Goal: Transaction & Acquisition: Purchase product/service

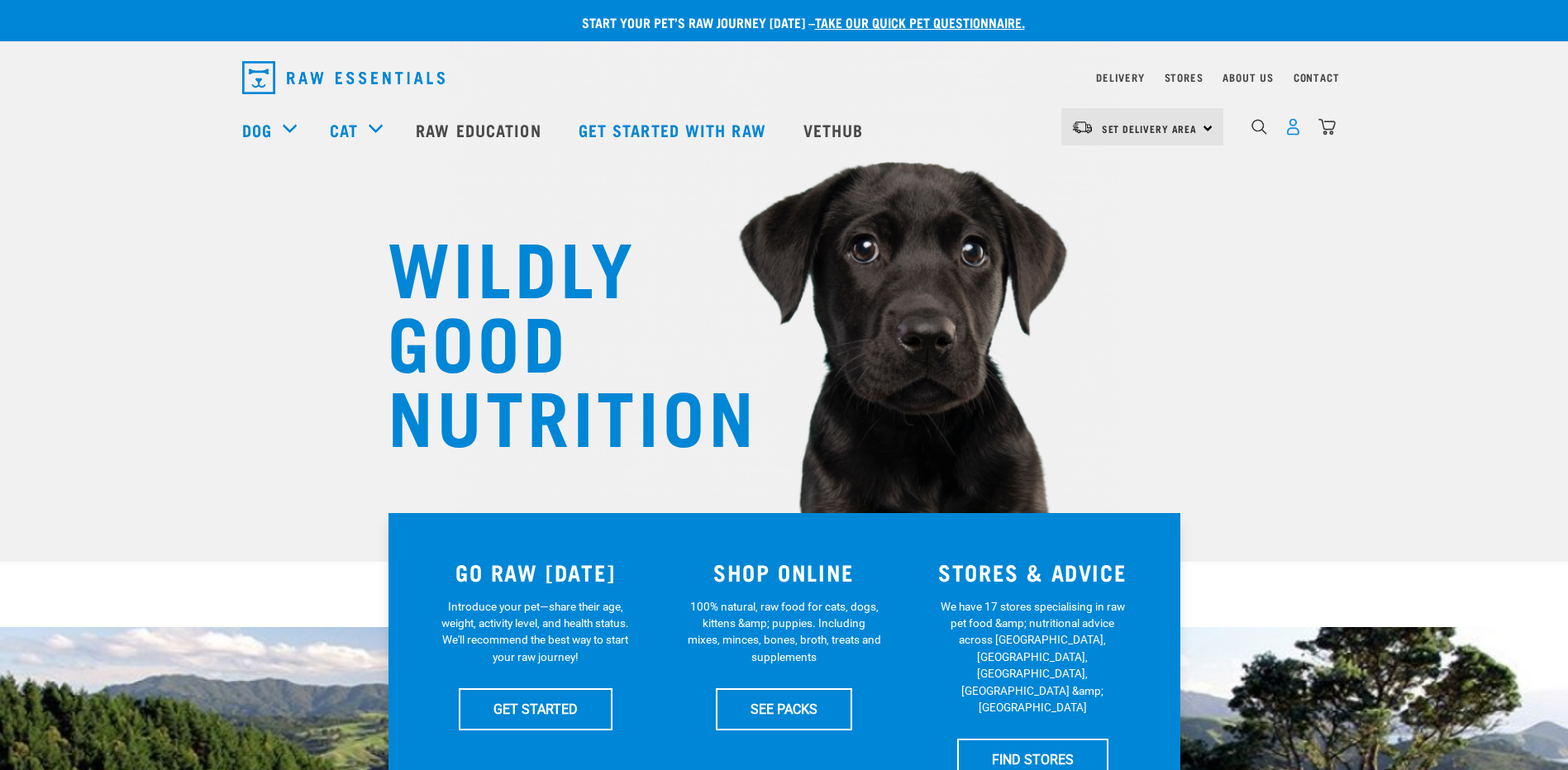
click at [1295, 133] on img "dropdown navigation" at bounding box center [1293, 127] width 18 height 18
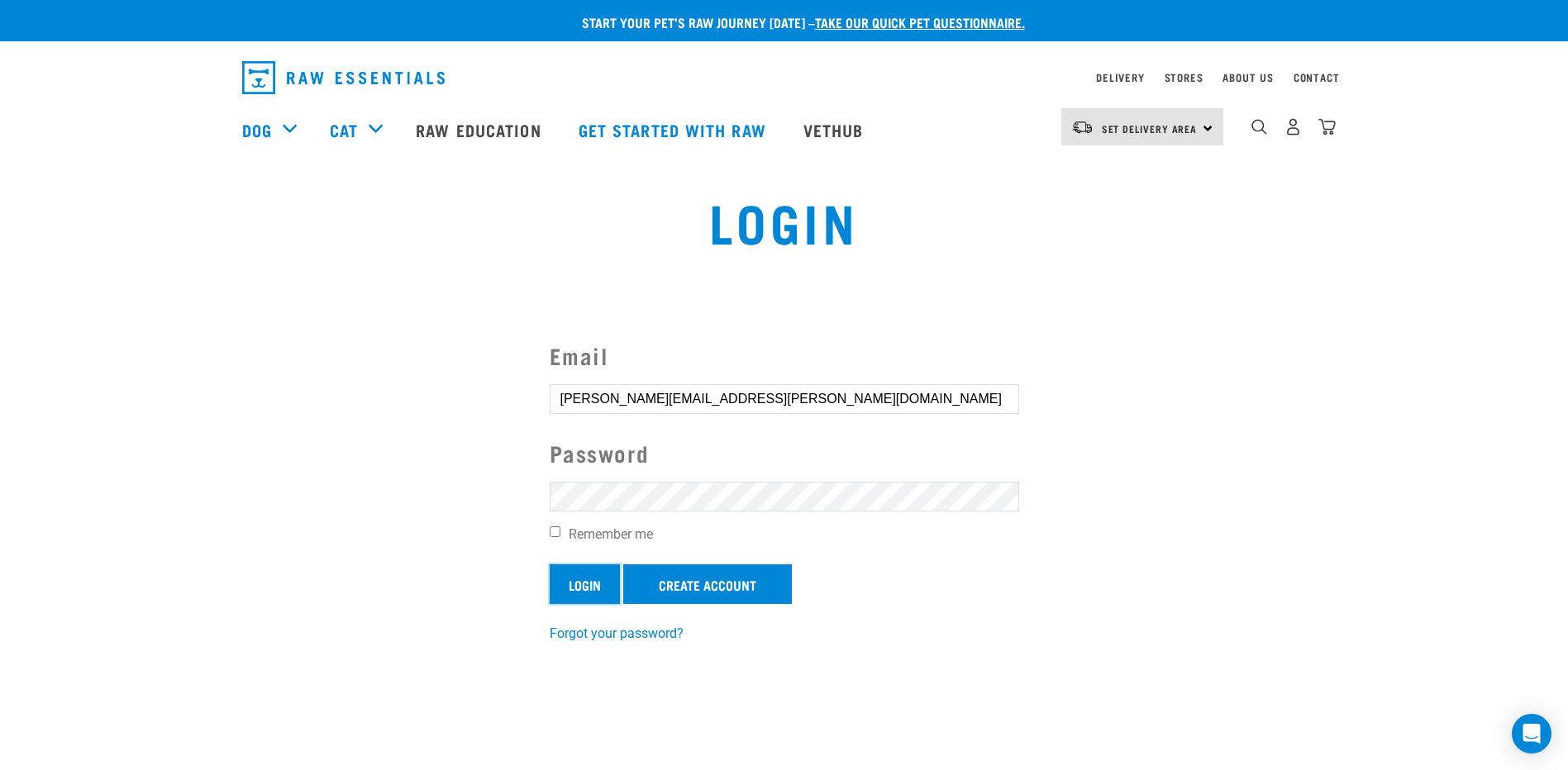
click at [570, 584] on input "Login" at bounding box center [584, 584] width 70 height 40
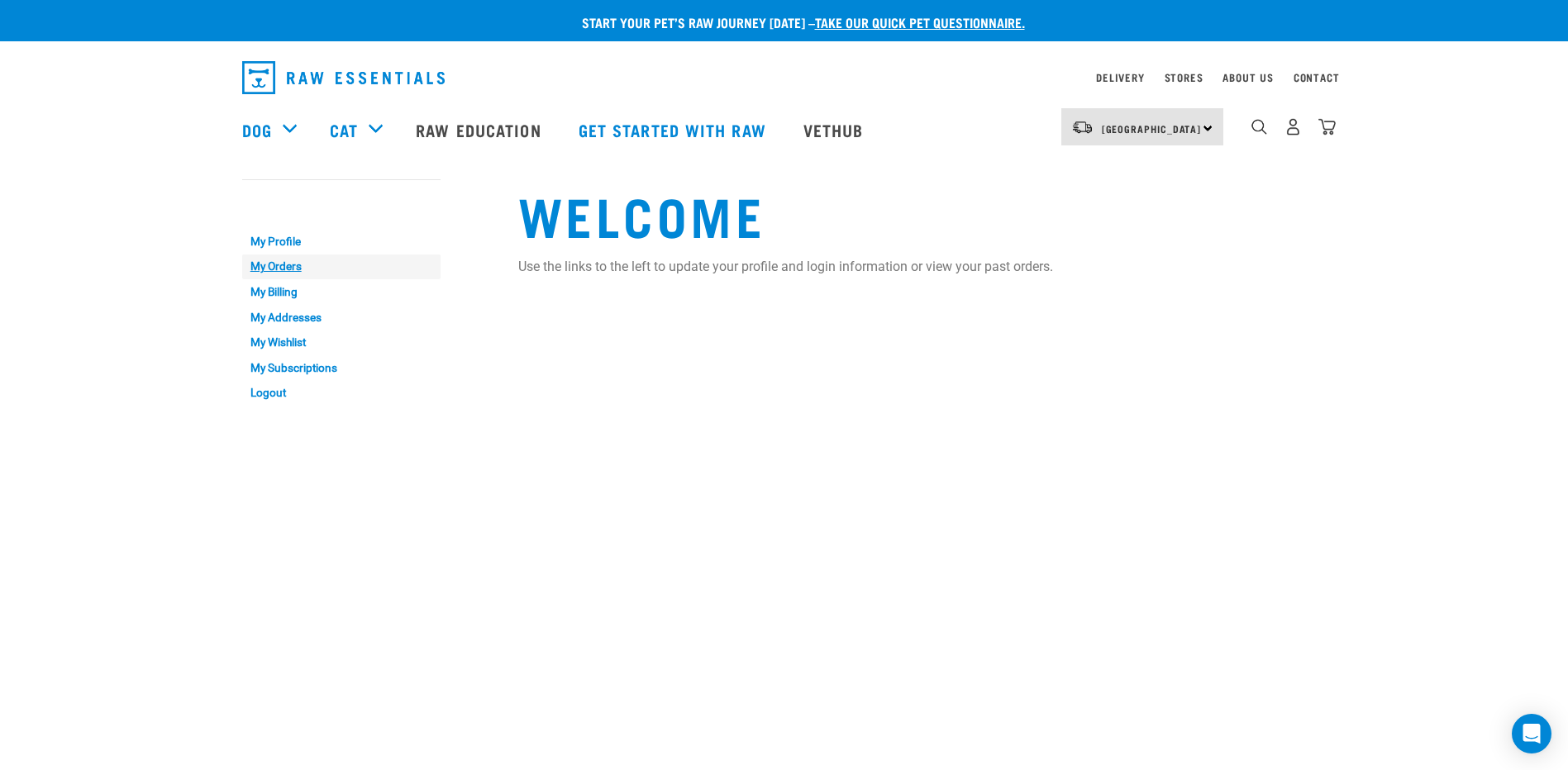
click at [287, 264] on link "My Orders" at bounding box center [342, 267] width 199 height 25
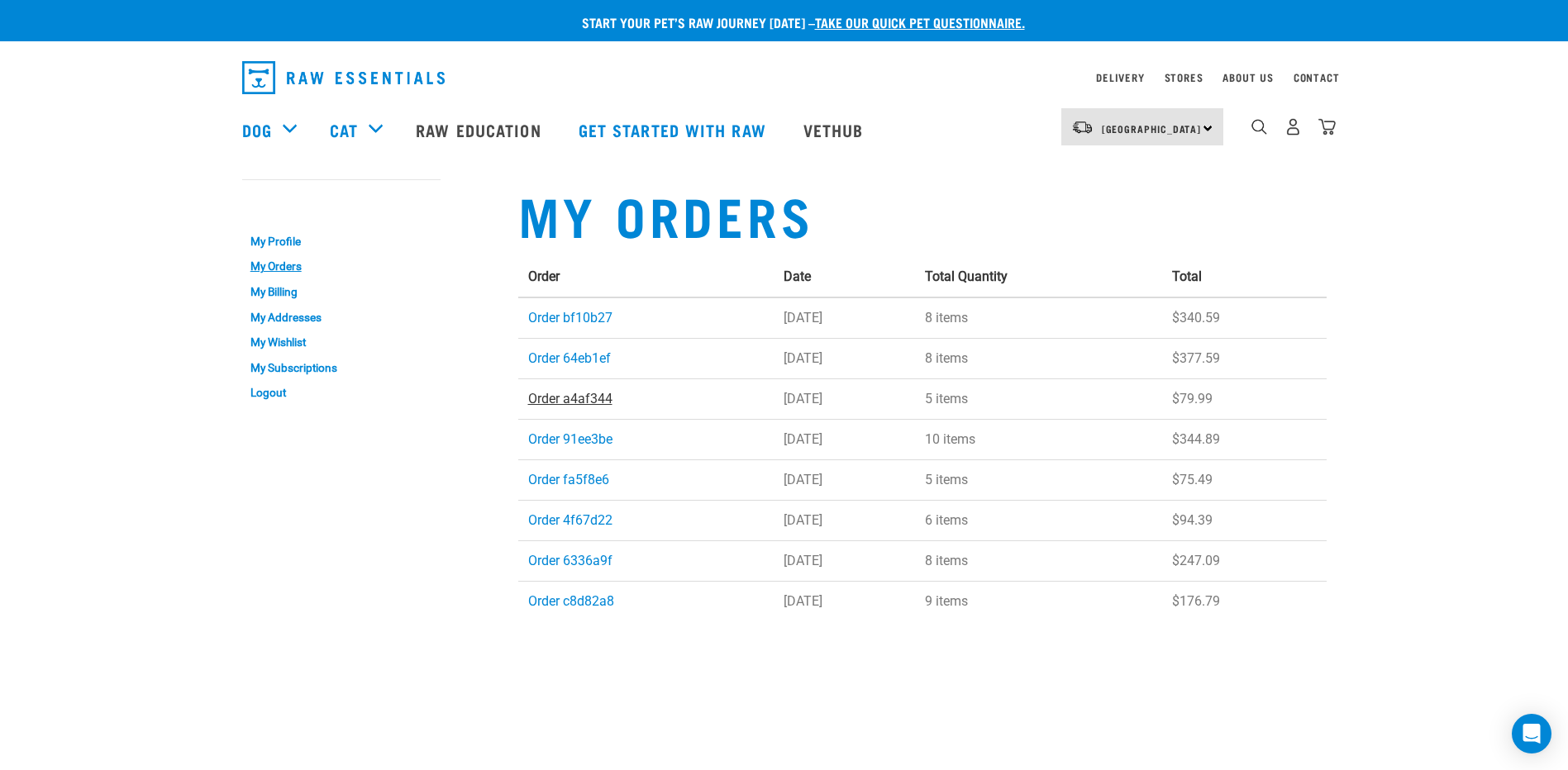
click at [579, 395] on link "Order a4af344" at bounding box center [570, 399] width 84 height 16
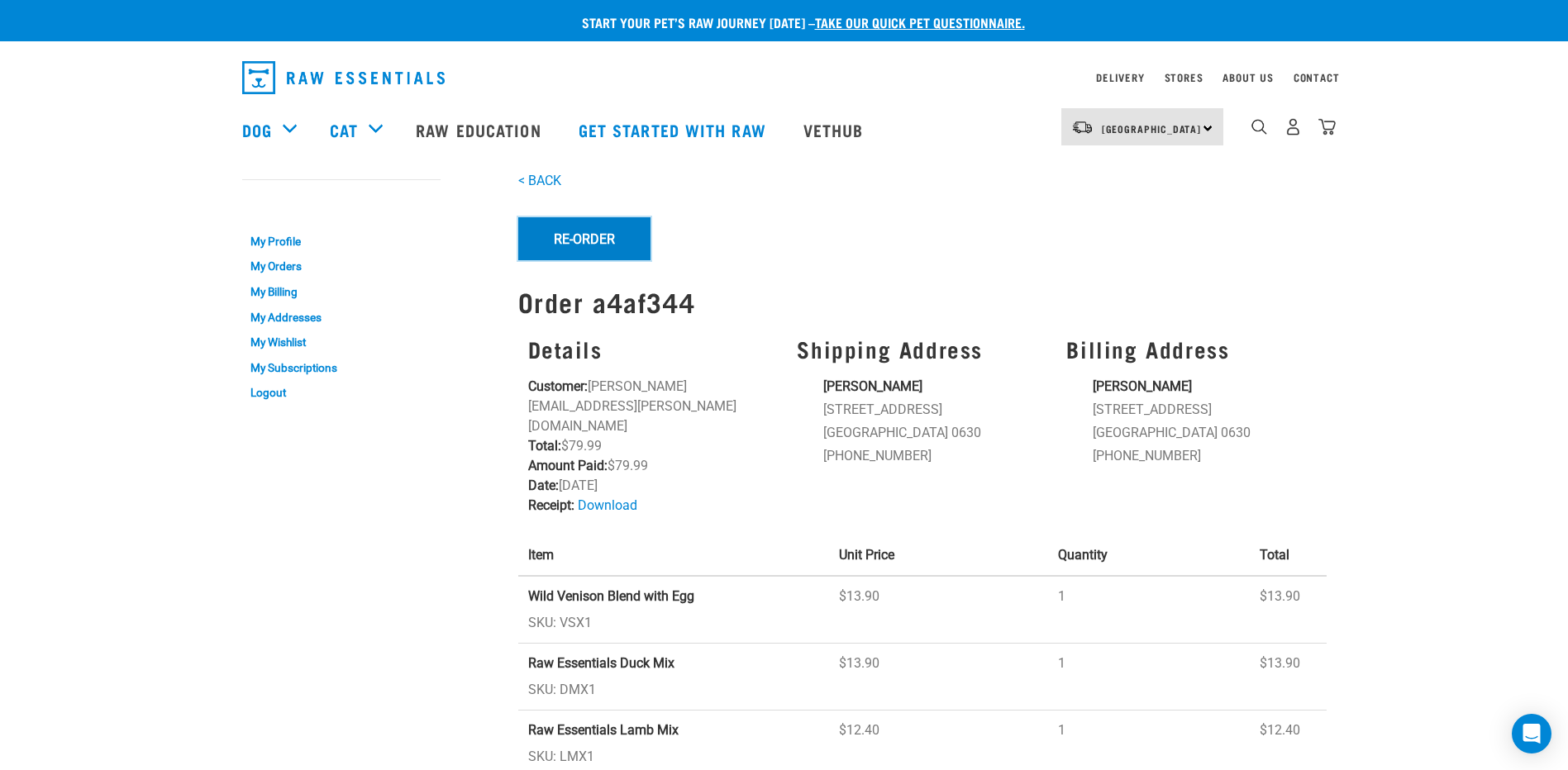
click at [582, 233] on button "Re-Order" at bounding box center [584, 238] width 132 height 43
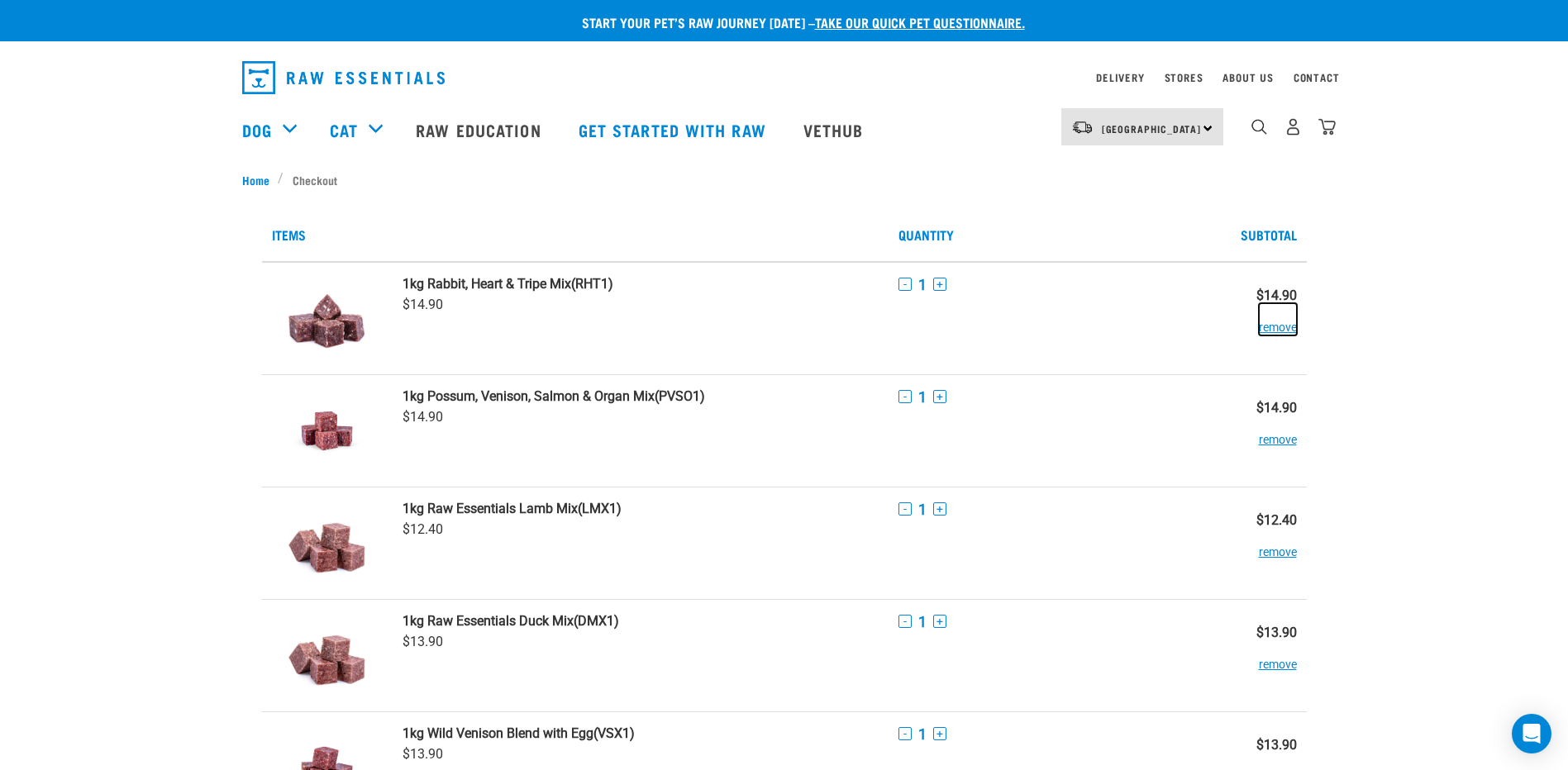
click at [1268, 326] on button "remove" at bounding box center [1277, 319] width 38 height 33
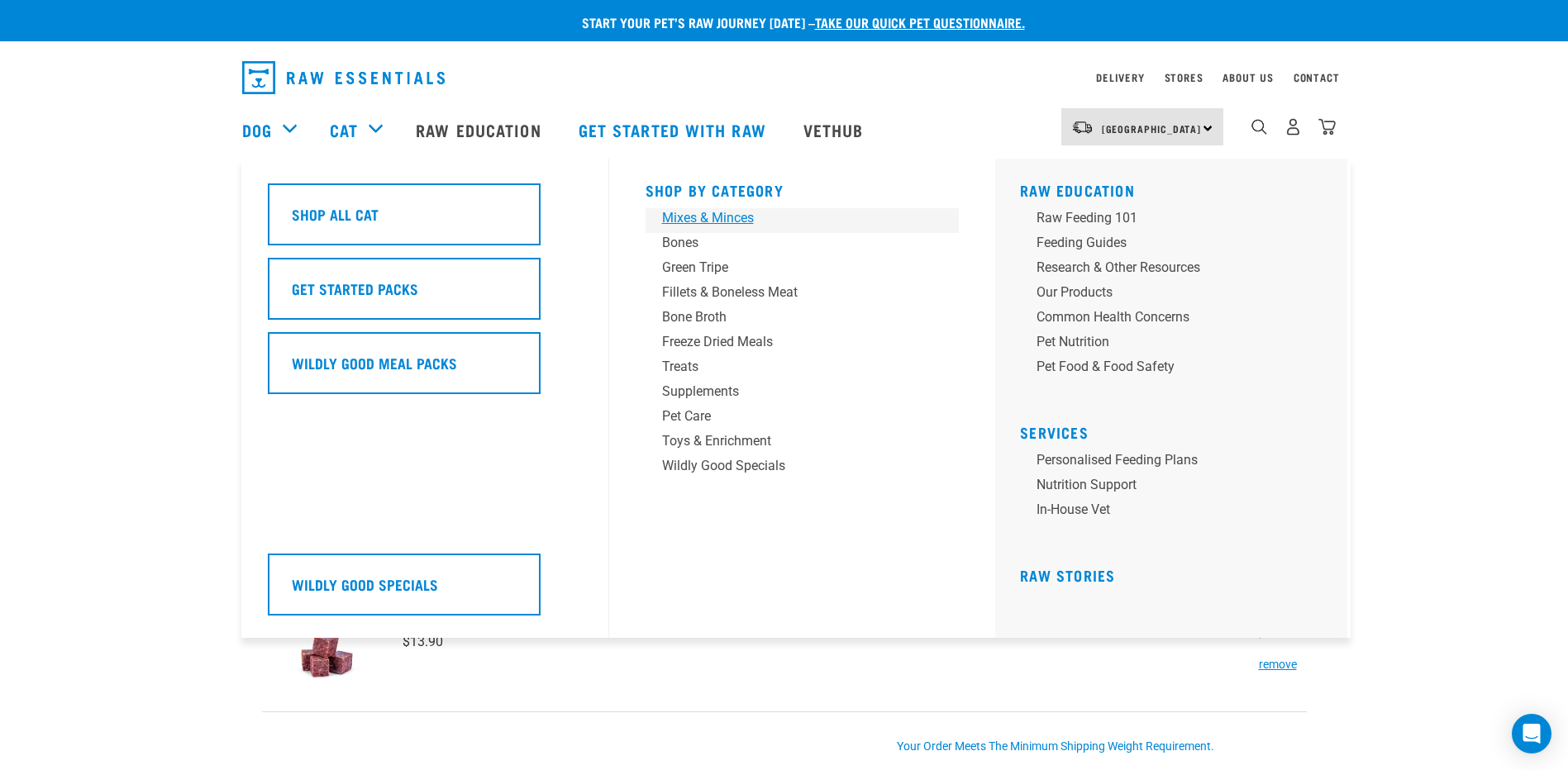
click at [743, 215] on div "Mixes & Minces" at bounding box center [790, 218] width 258 height 20
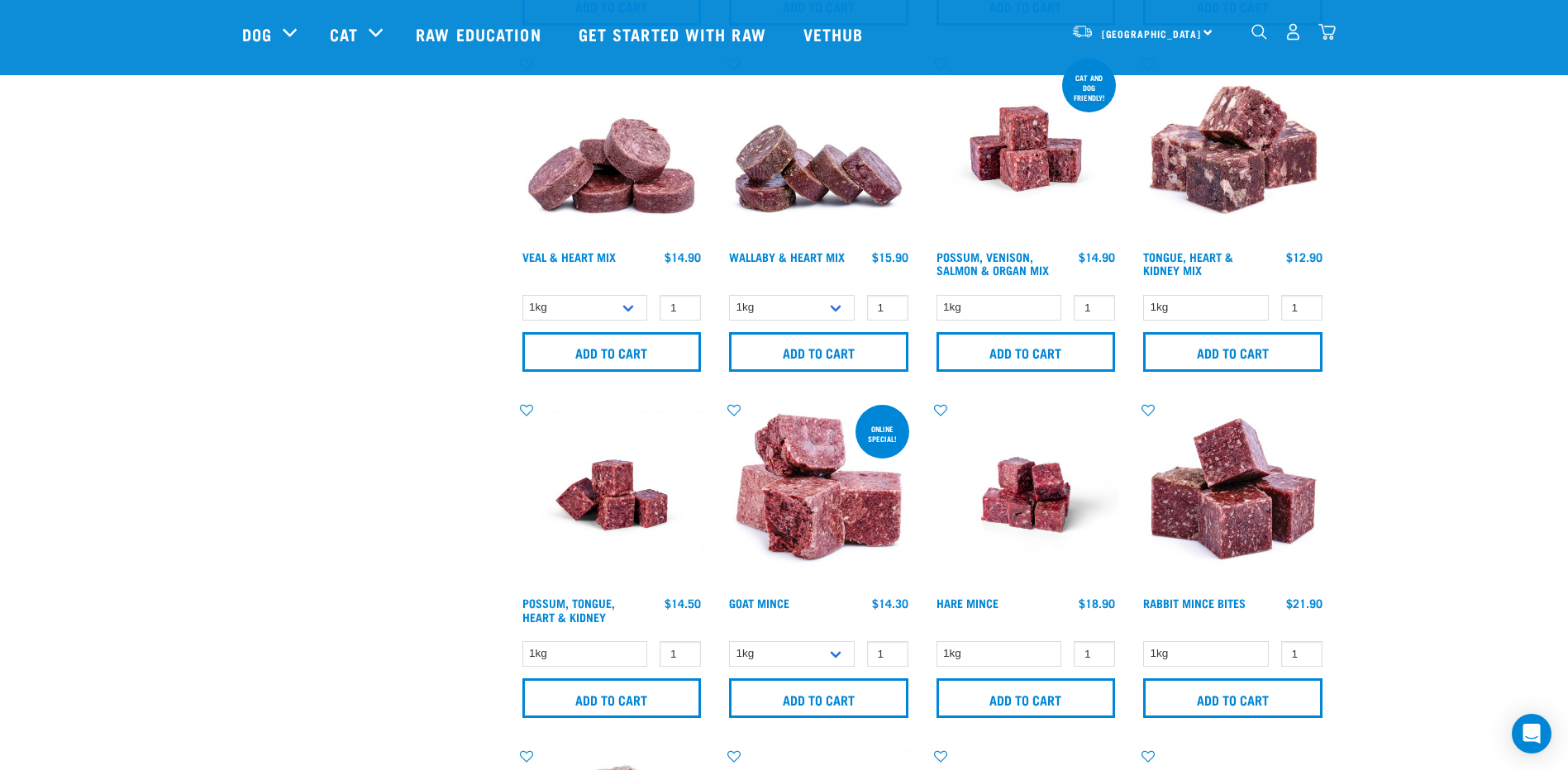
scroll to position [760, 0]
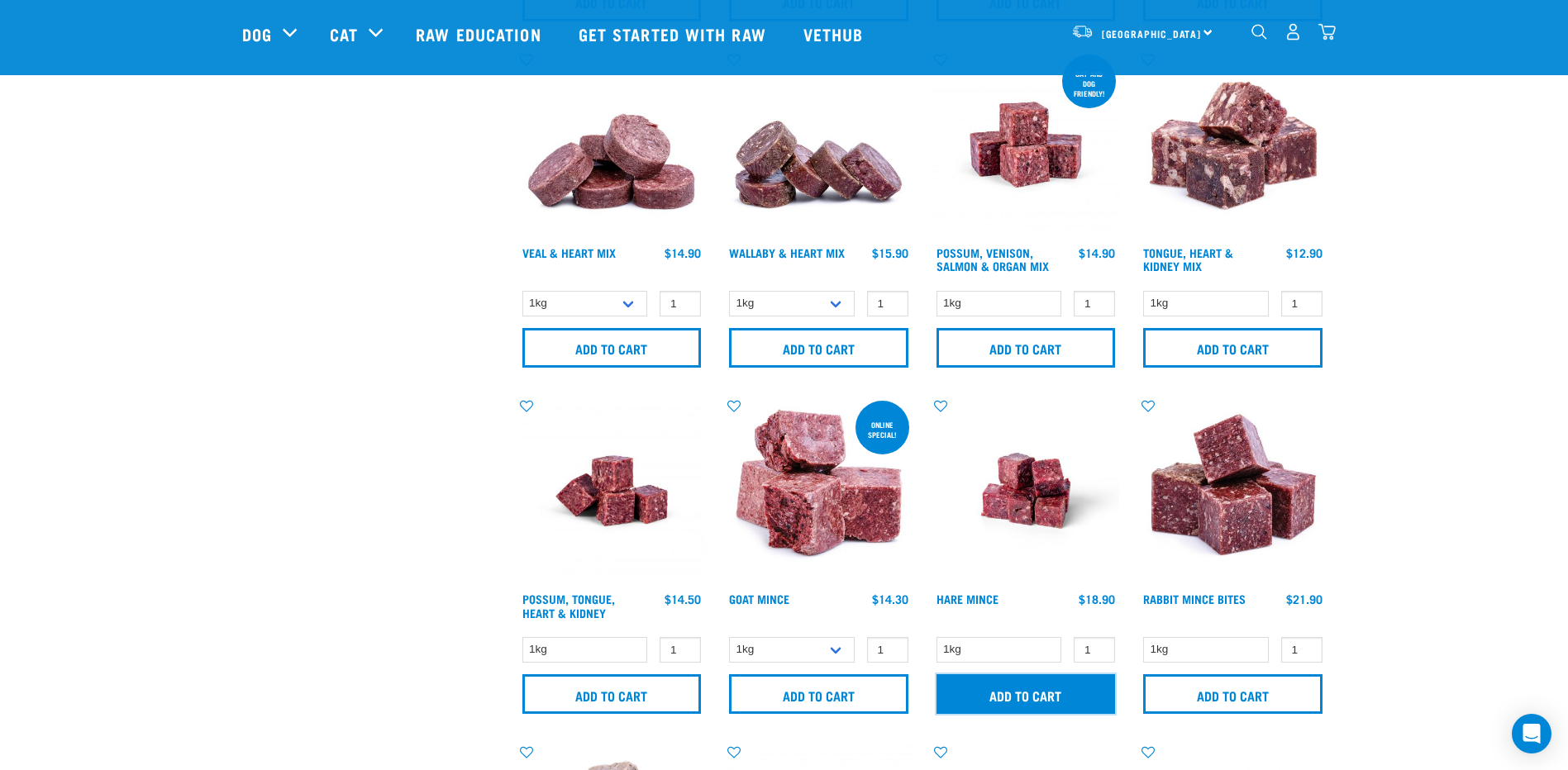
click at [1039, 685] on input "Add to cart" at bounding box center [1026, 694] width 179 height 40
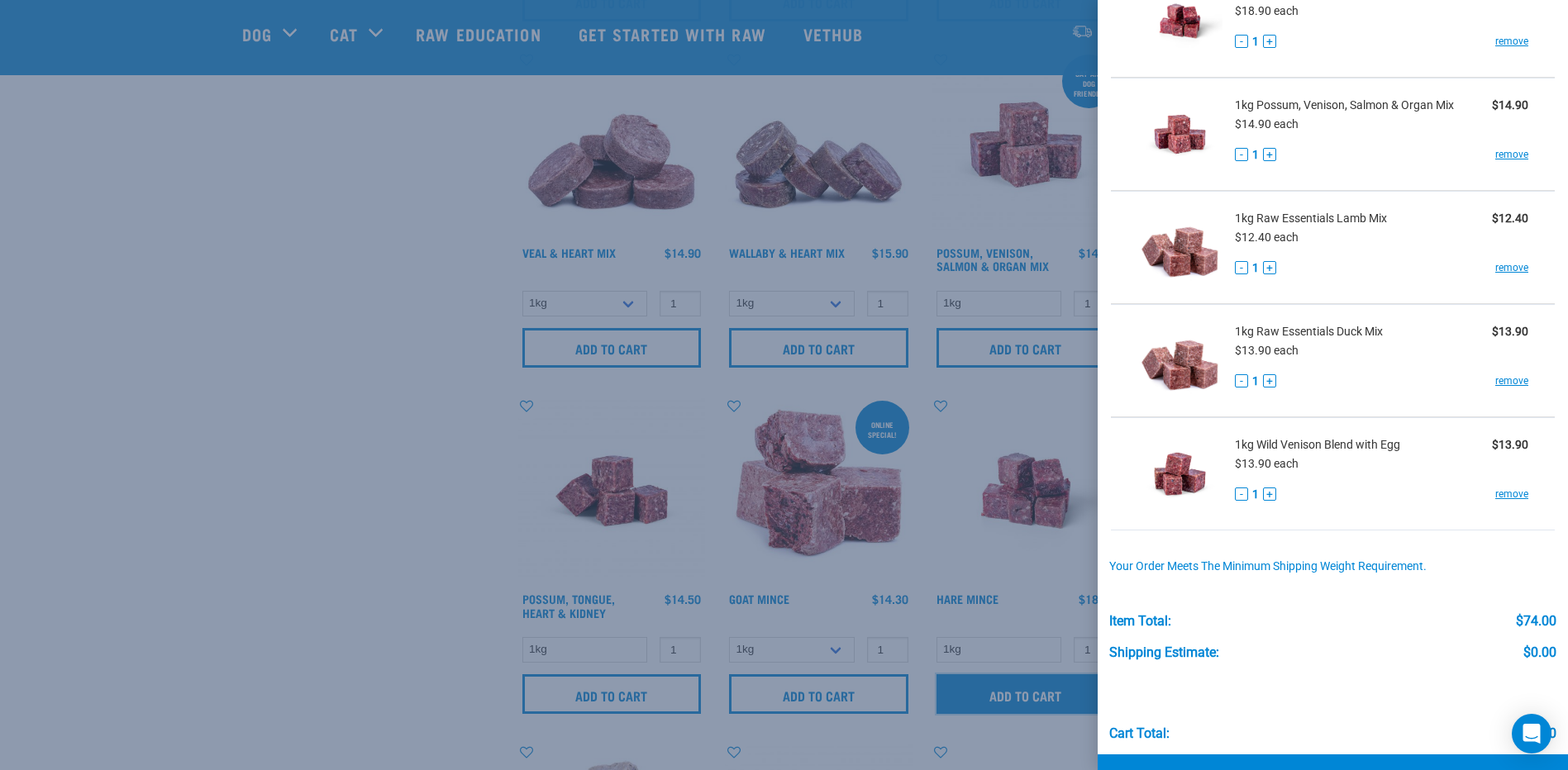
scroll to position [196, 0]
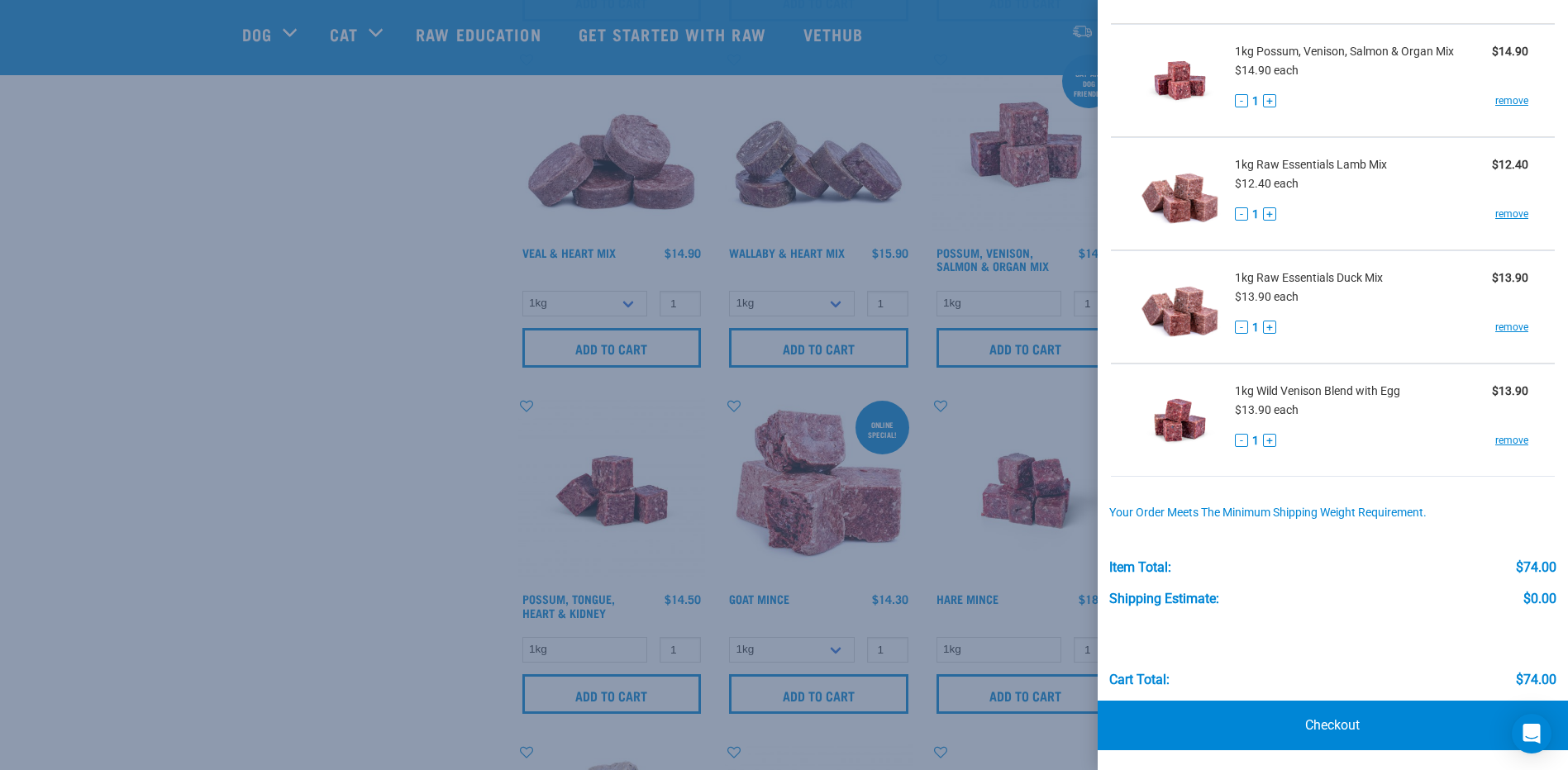
click at [255, 212] on div at bounding box center [784, 385] width 1568 height 770
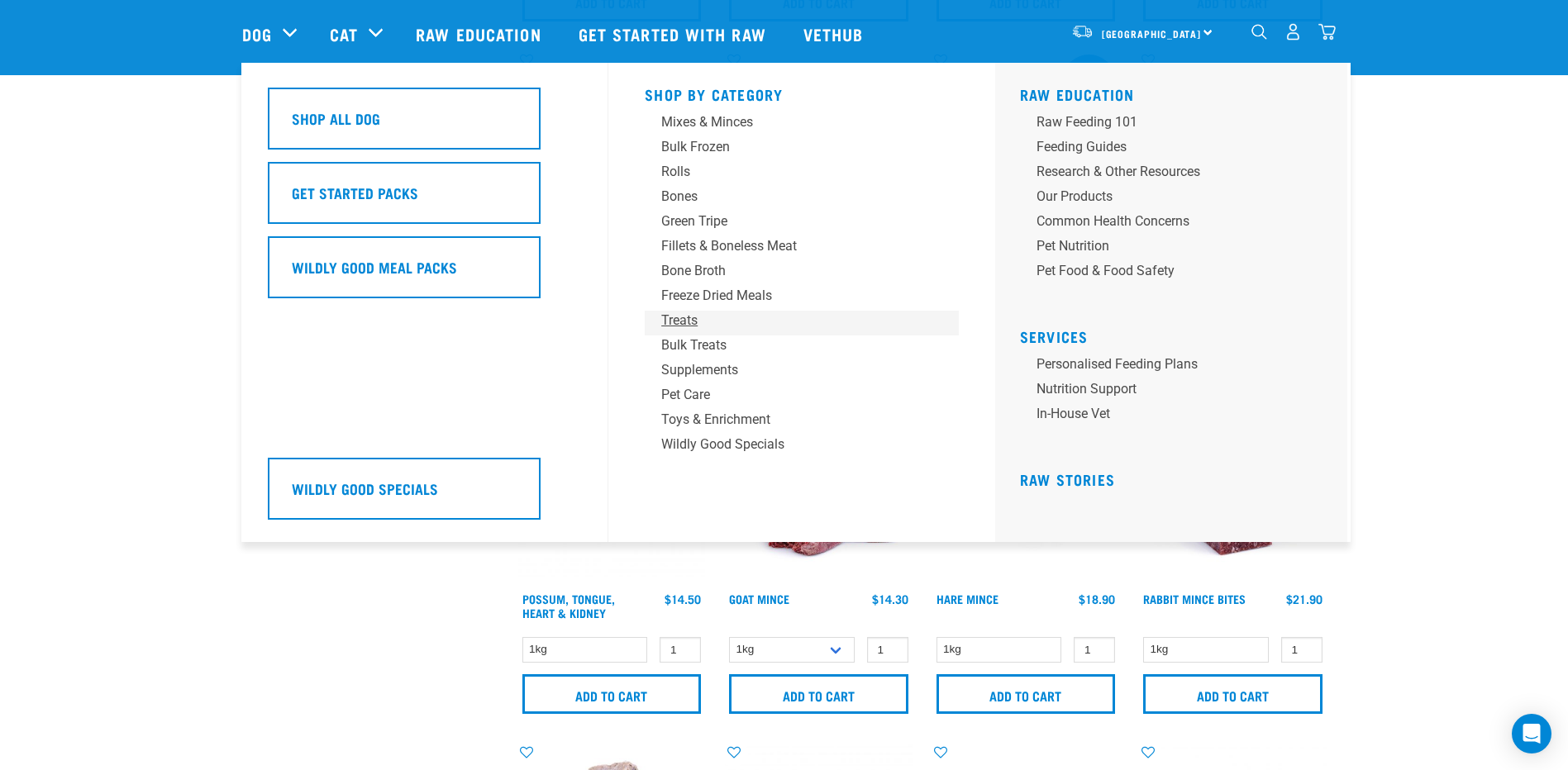
click at [679, 318] on div "Treats" at bounding box center [789, 321] width 258 height 20
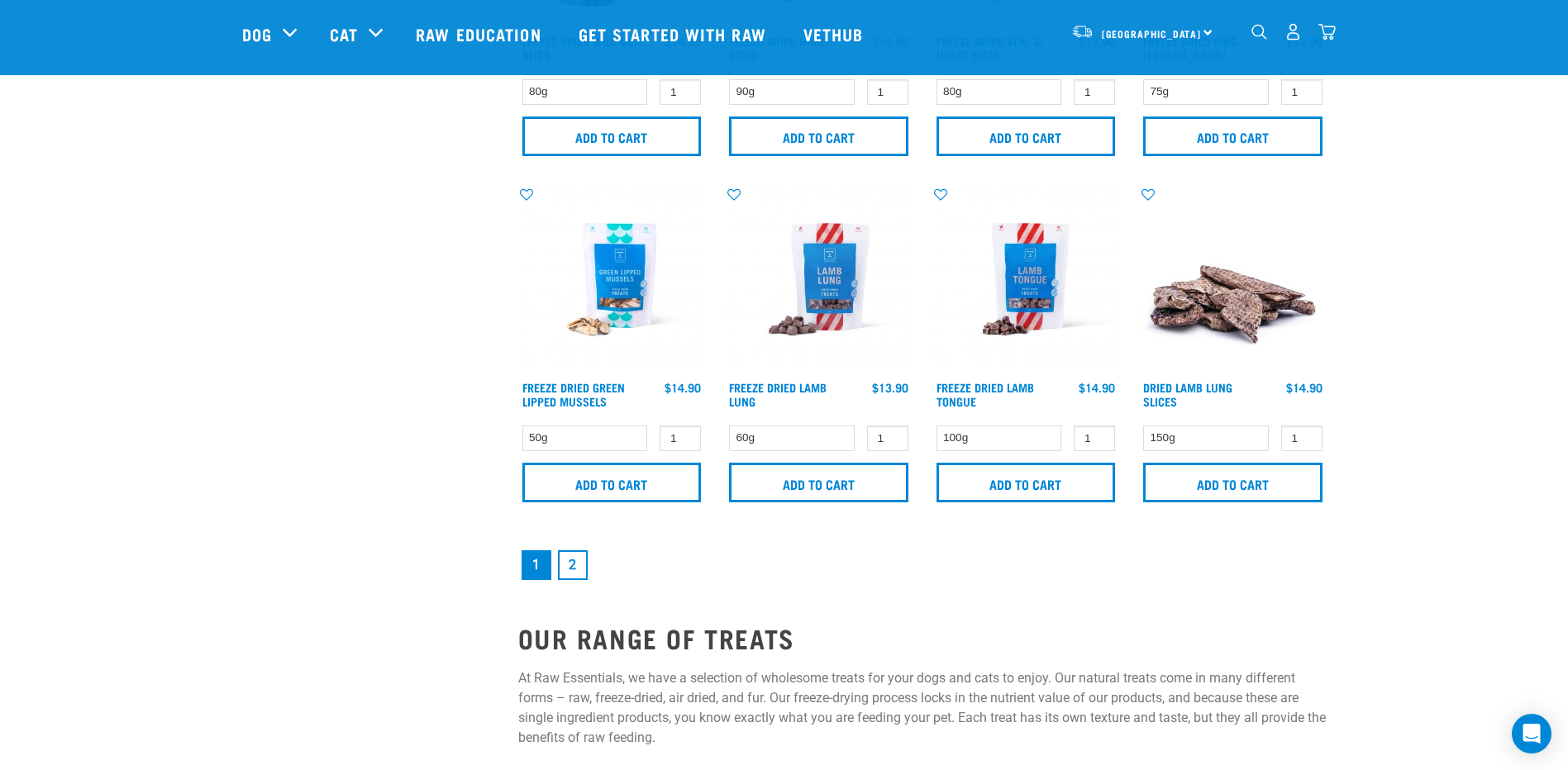
scroll to position [2364, 0]
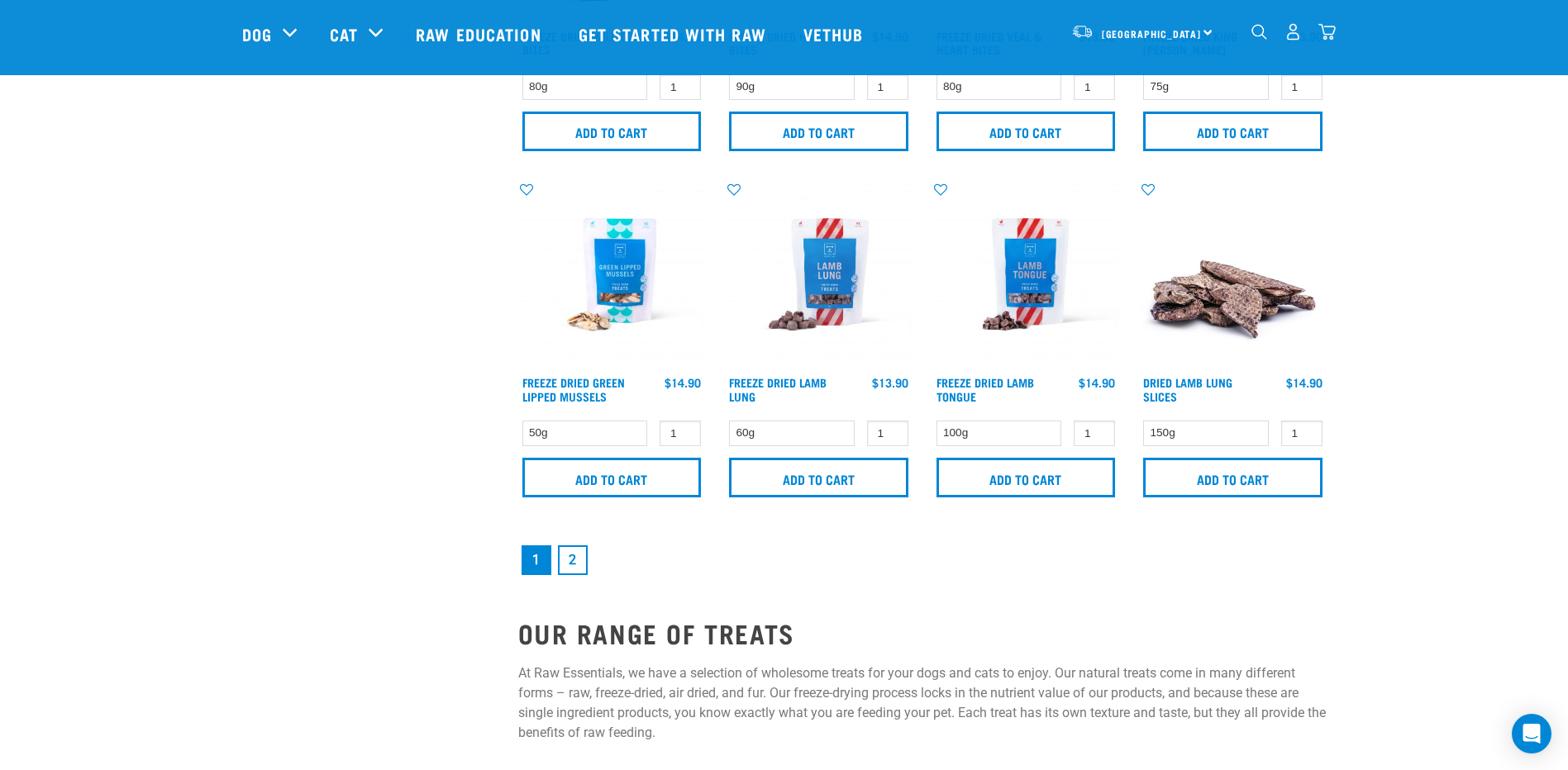
click at [578, 562] on link "2" at bounding box center [573, 561] width 30 height 30
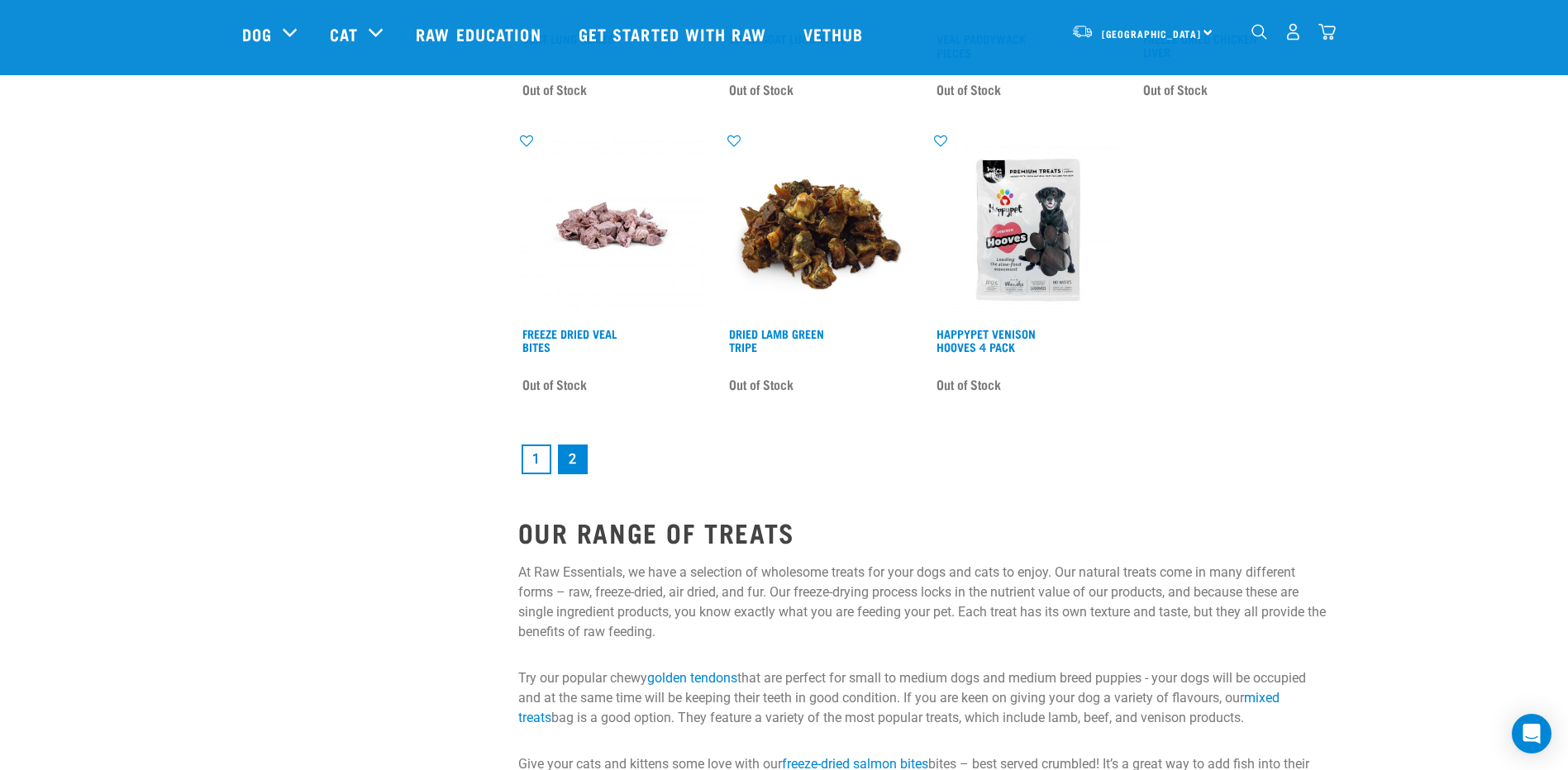
scroll to position [2306, 0]
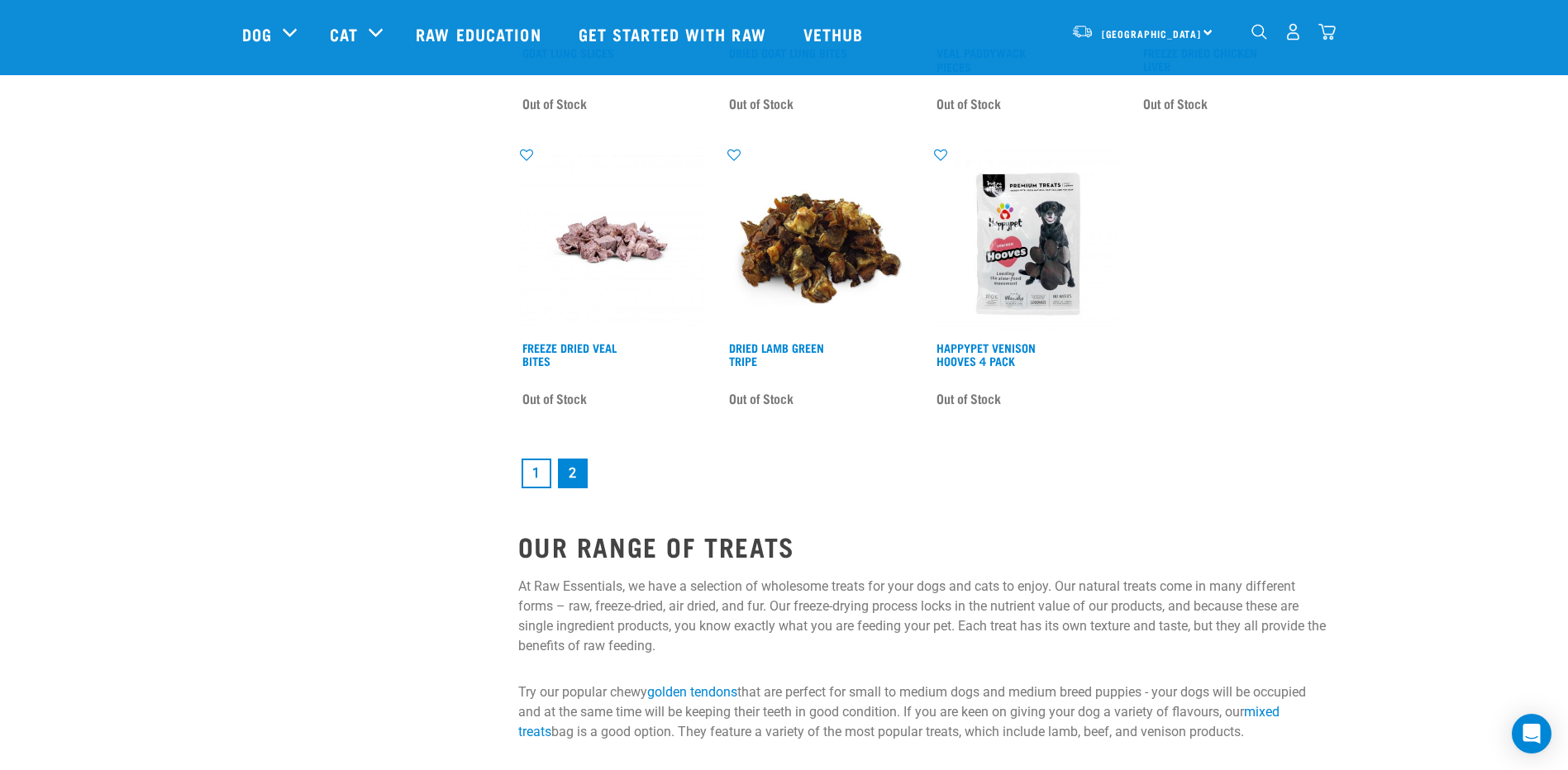
click at [532, 469] on link "1" at bounding box center [536, 474] width 30 height 30
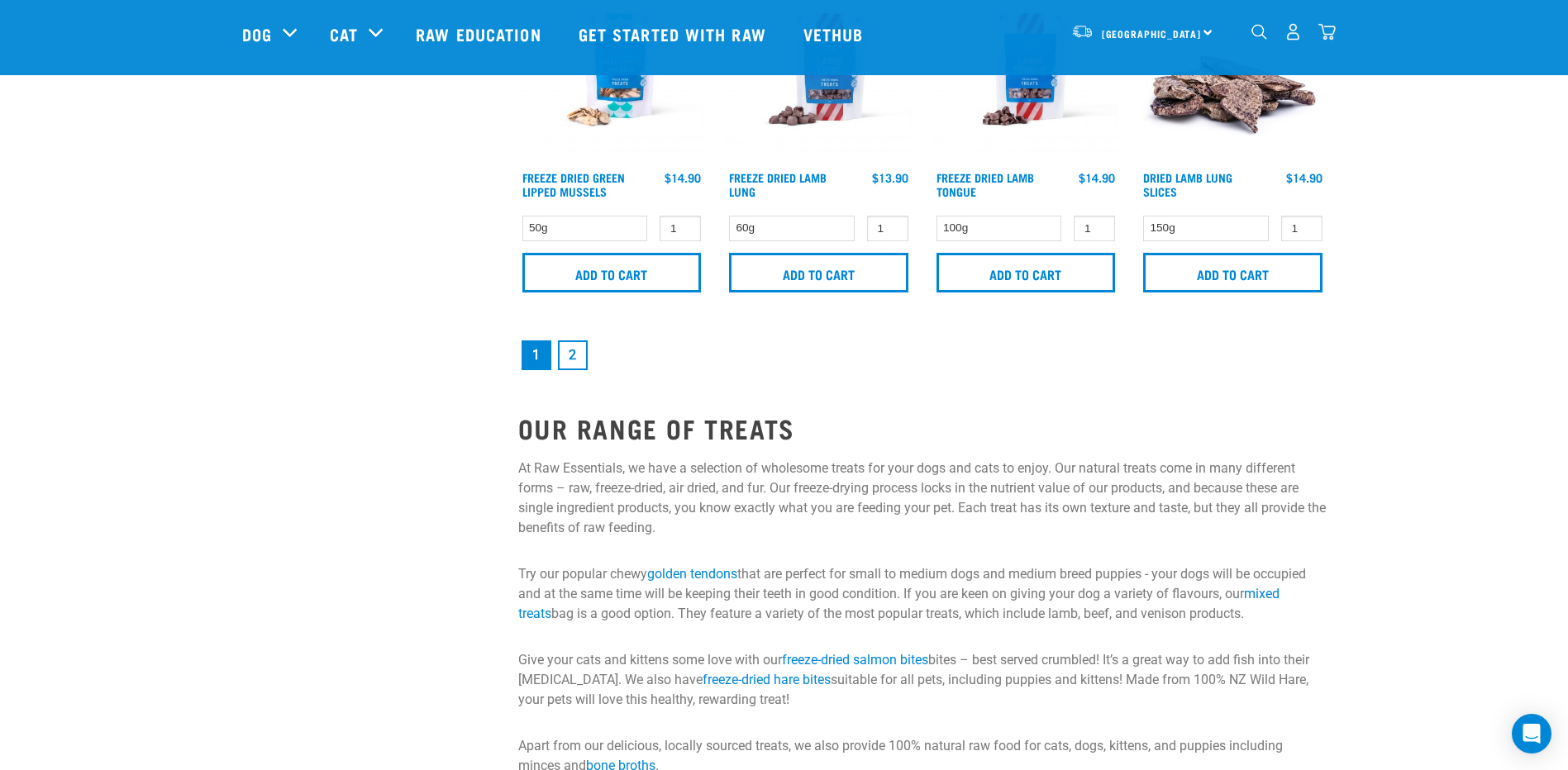
scroll to position [2583, 0]
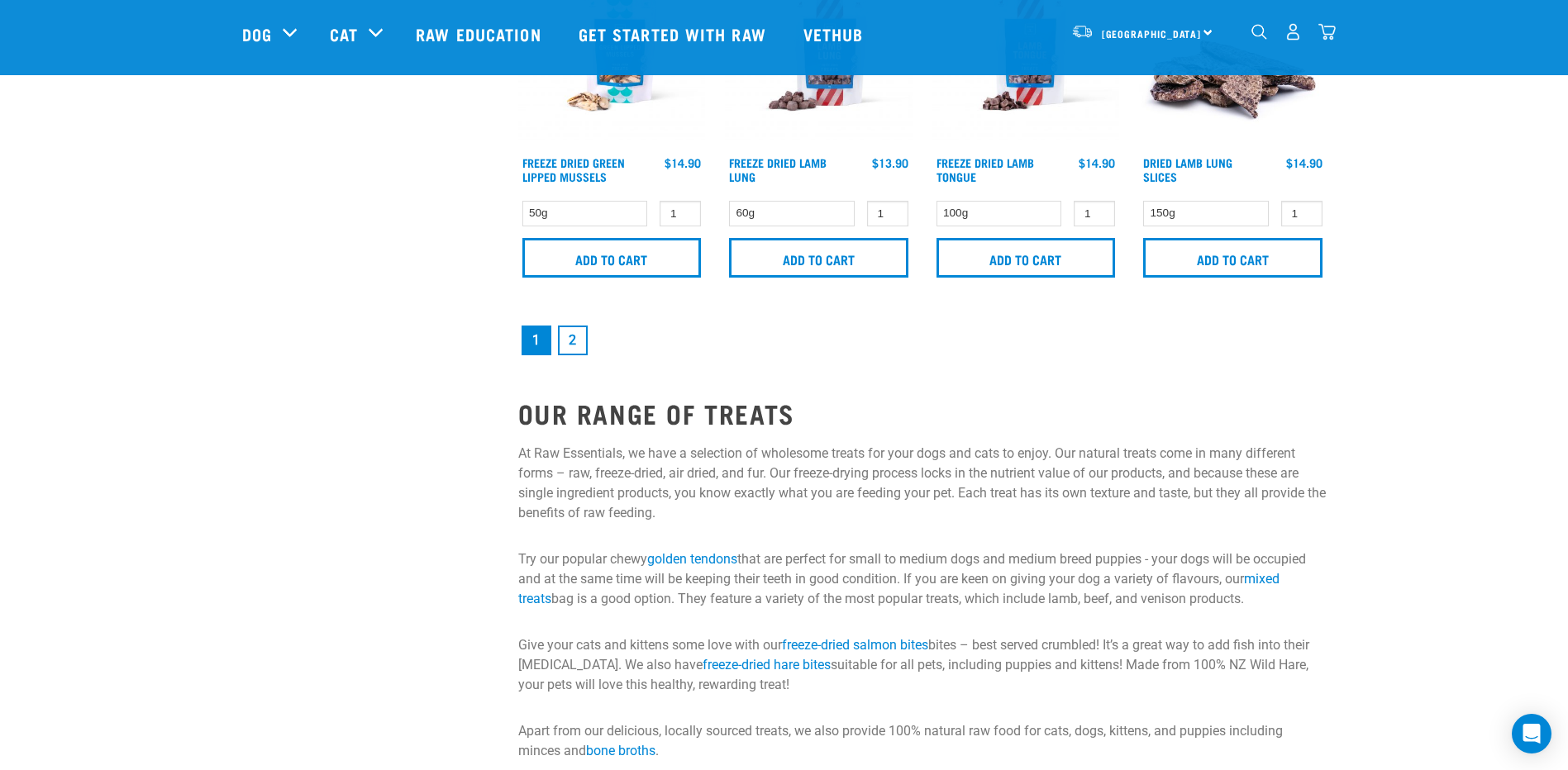
click at [576, 339] on link "2" at bounding box center [573, 341] width 30 height 30
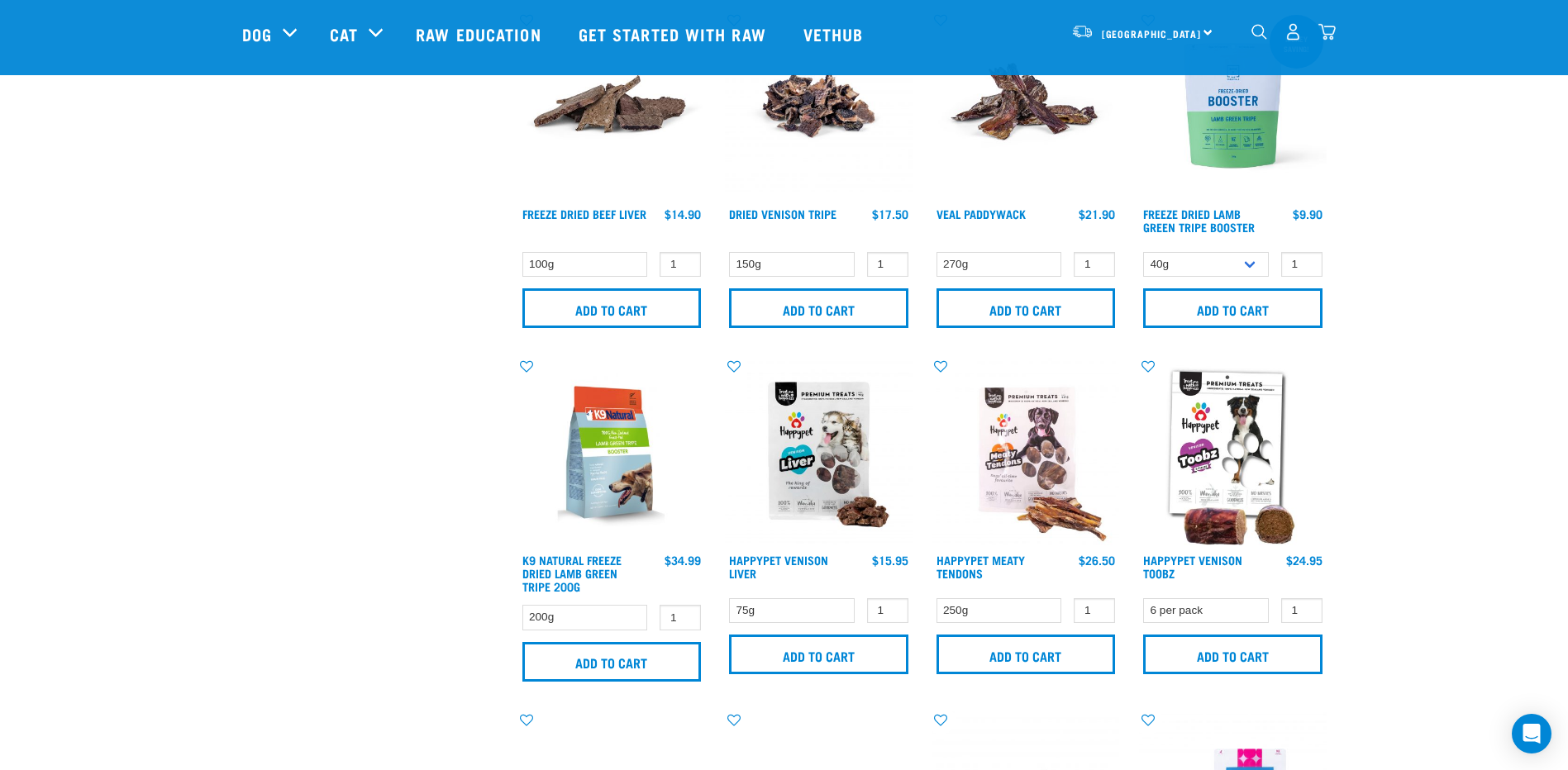
scroll to position [1074, 0]
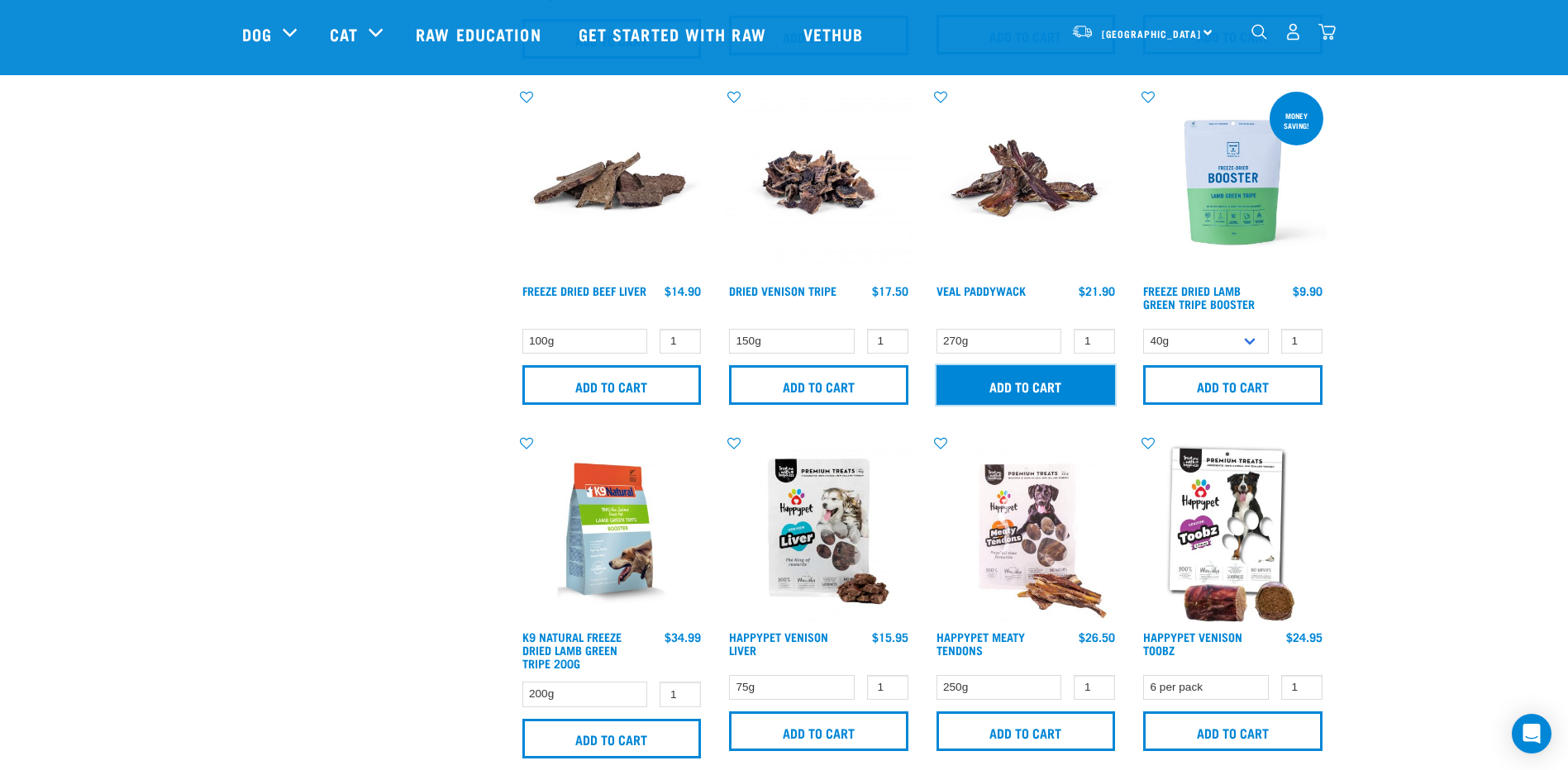
click at [1050, 389] on input "Add to cart" at bounding box center [1026, 385] width 179 height 40
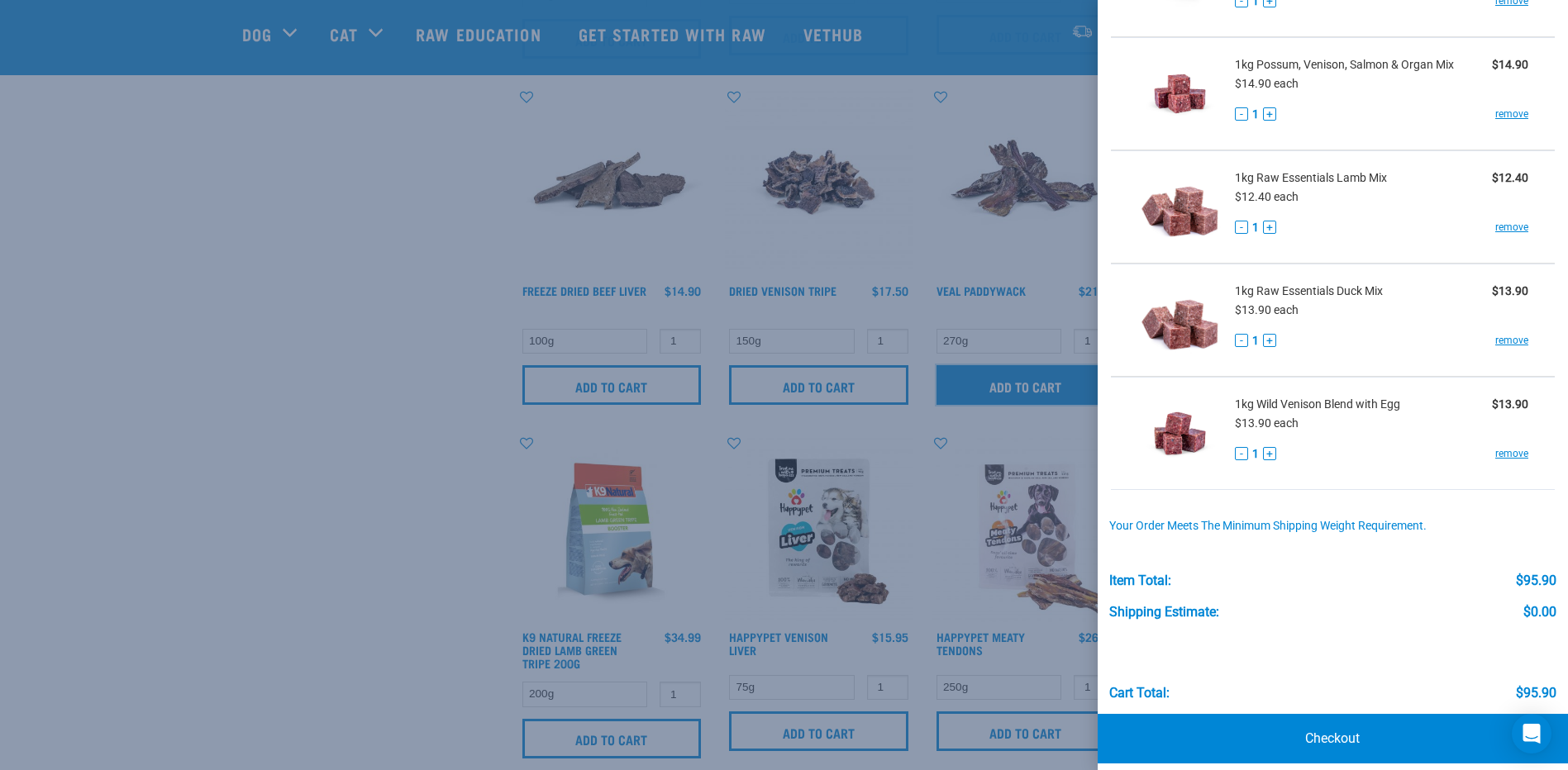
scroll to position [309, 0]
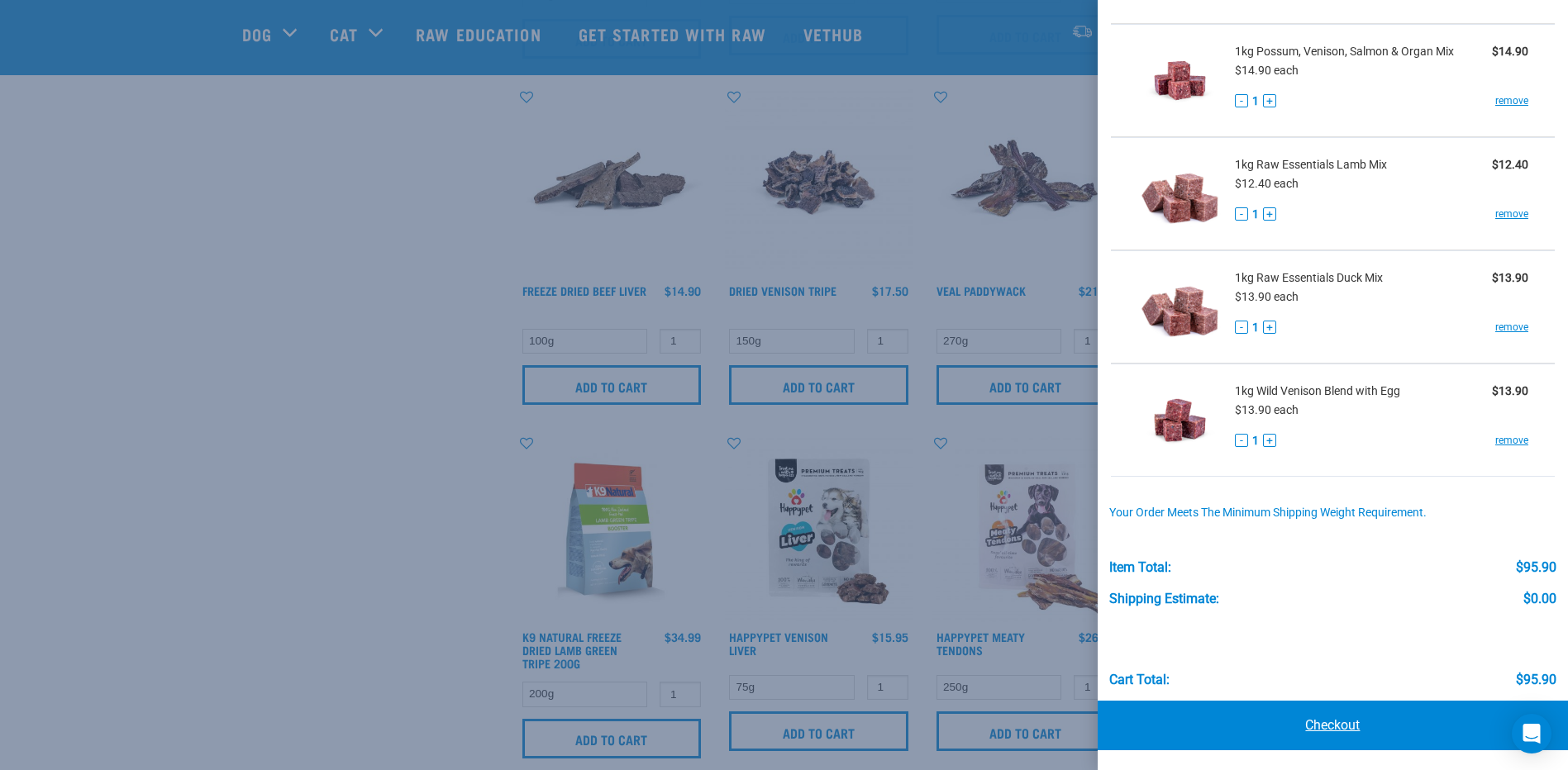
click at [1310, 723] on link "Checkout" at bounding box center [1332, 725] width 470 height 49
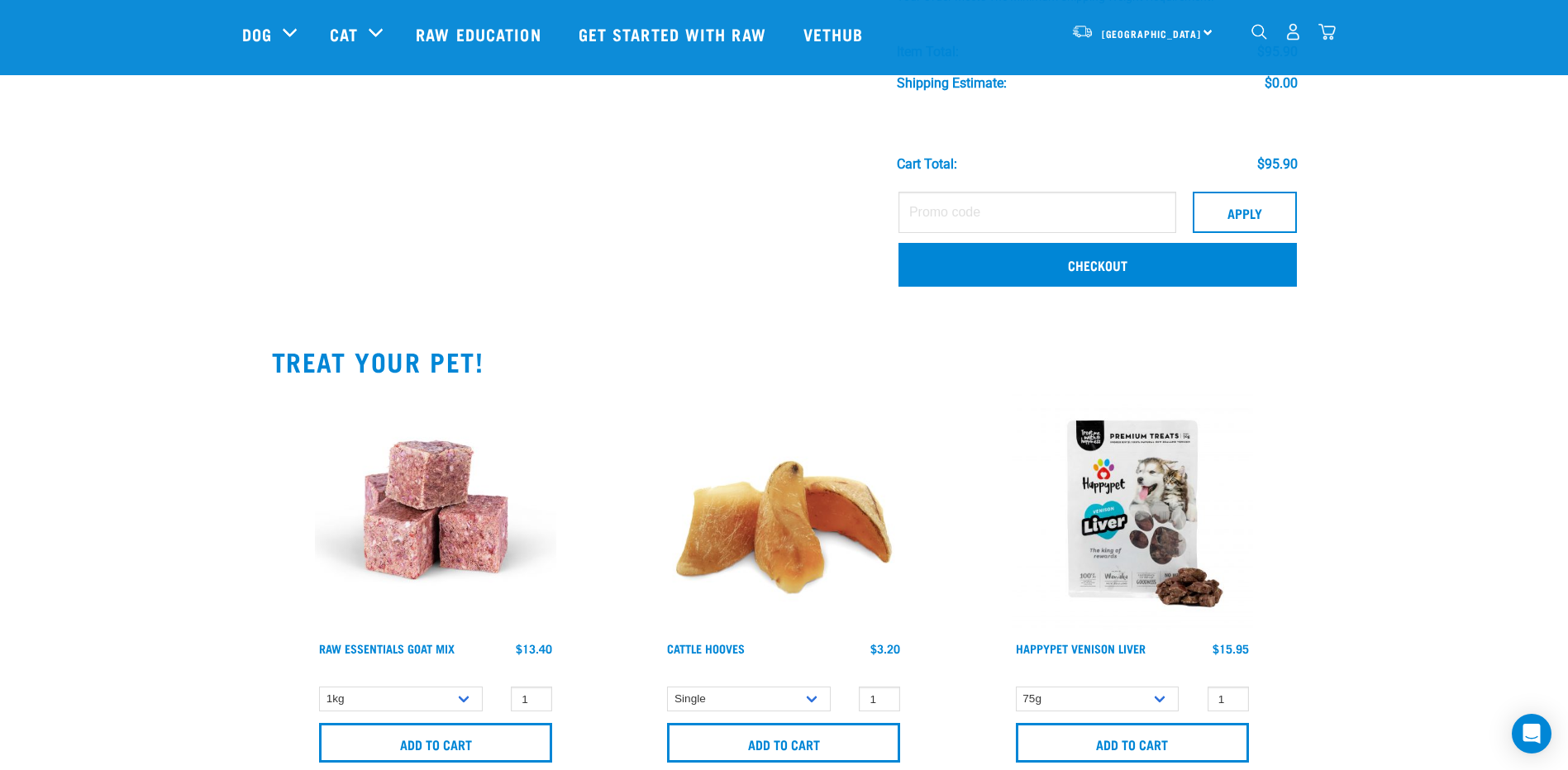
scroll to position [859, 0]
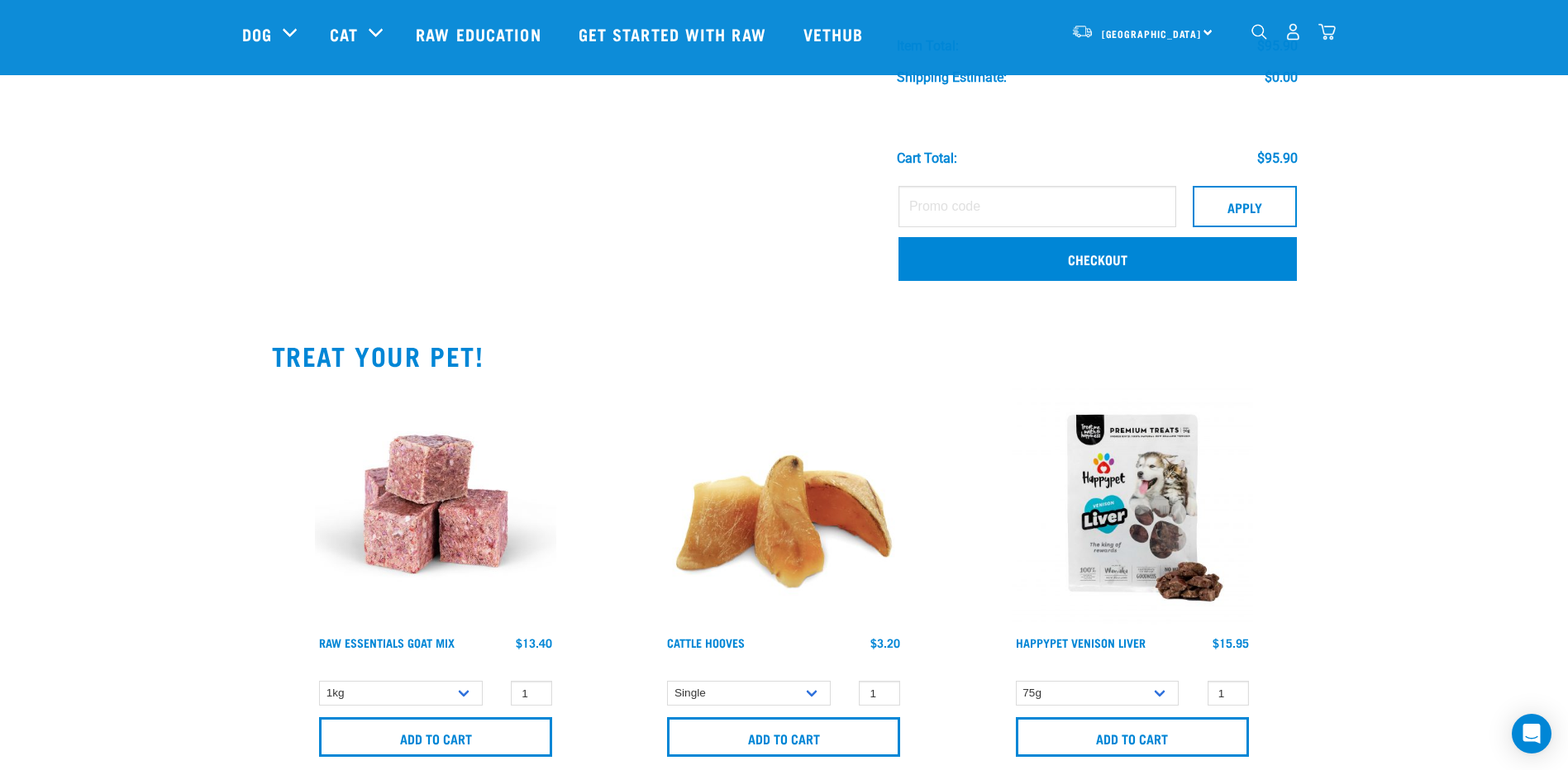
click at [1078, 243] on link "Checkout" at bounding box center [1097, 258] width 398 height 43
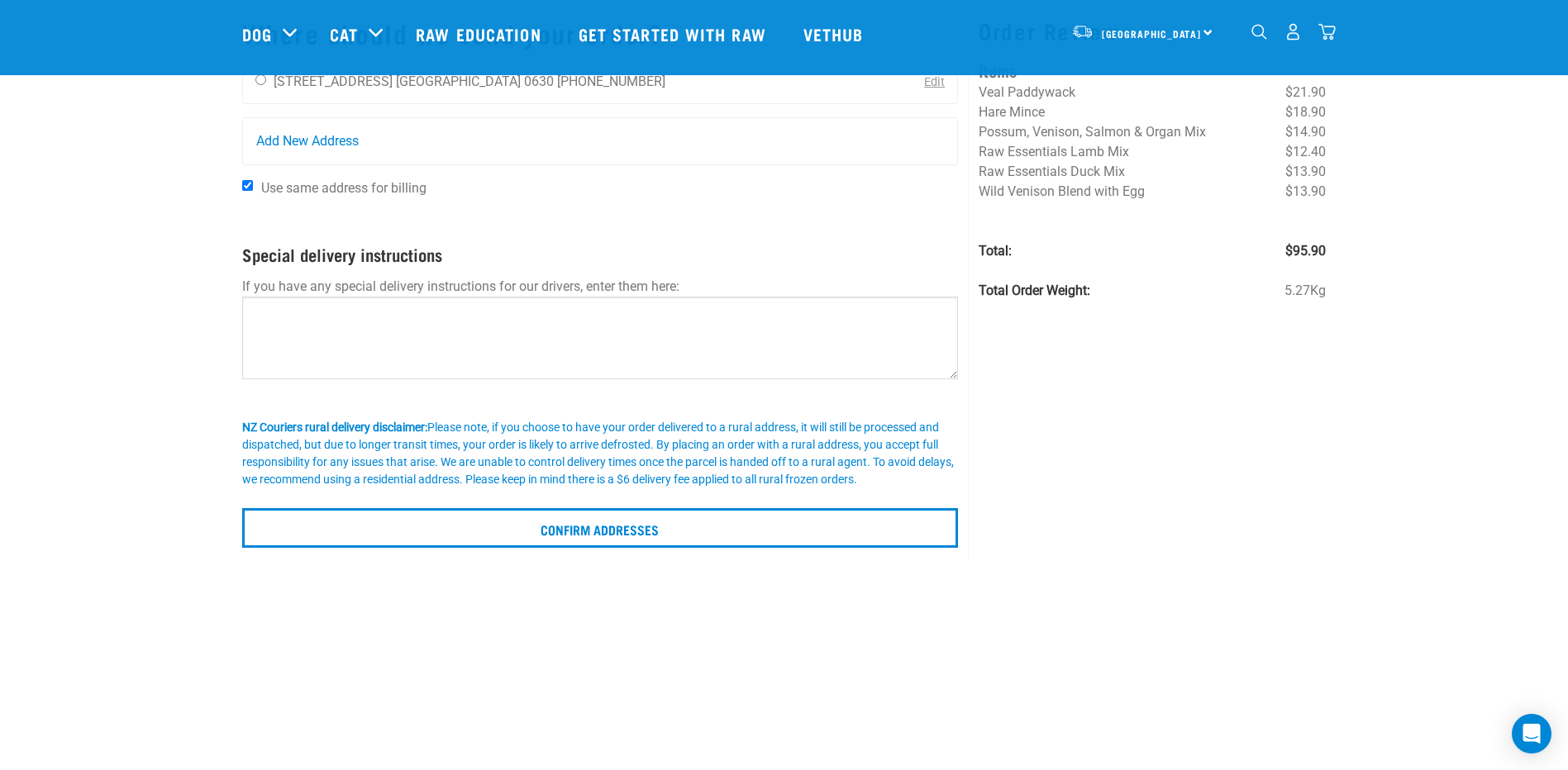
scroll to position [118, 0]
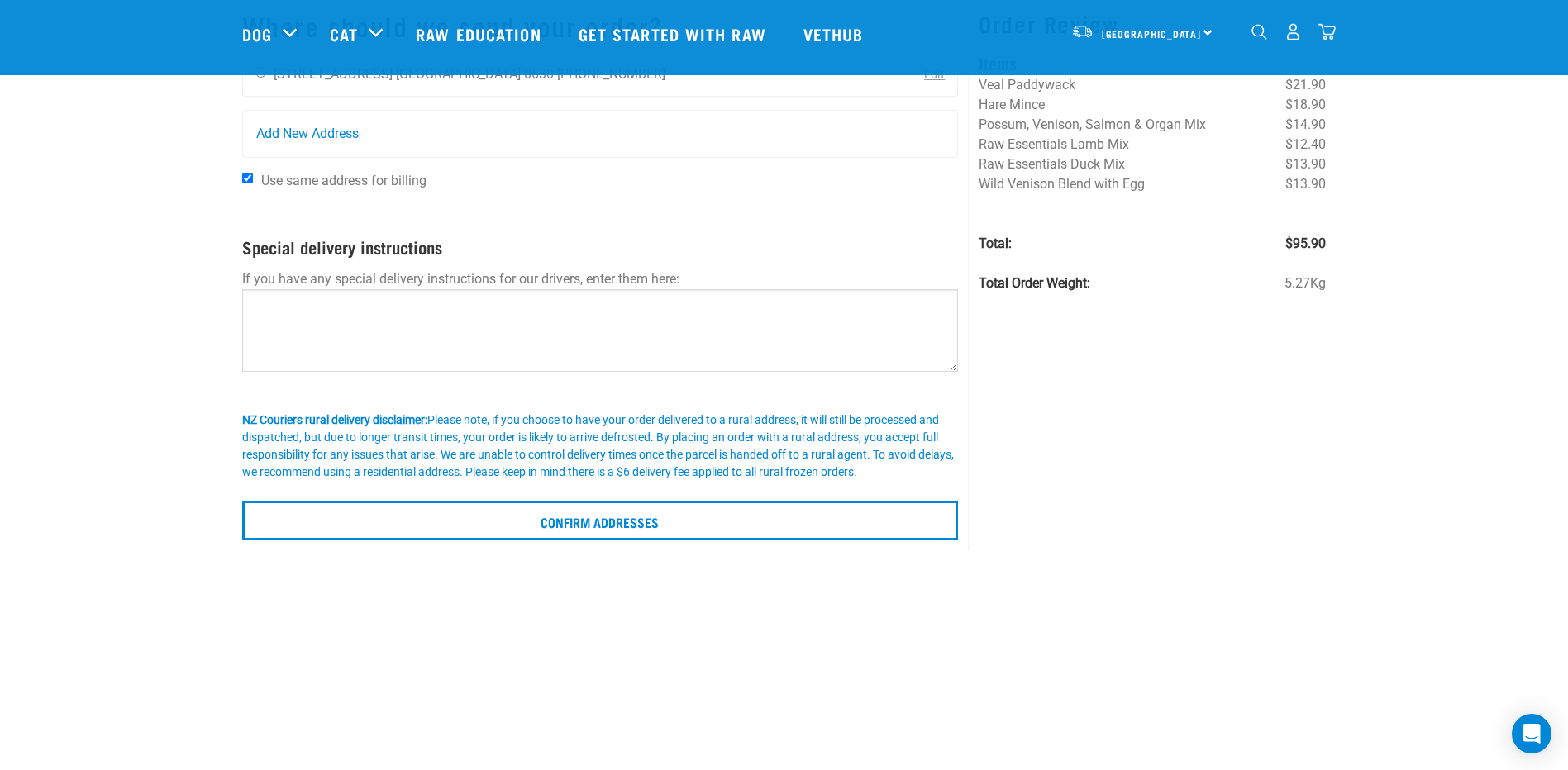
click at [1560, 366] on div "Start your pet’s raw journey today – take our quick pet questionnaire. Delivery…" at bounding box center [784, 212] width 1568 height 659
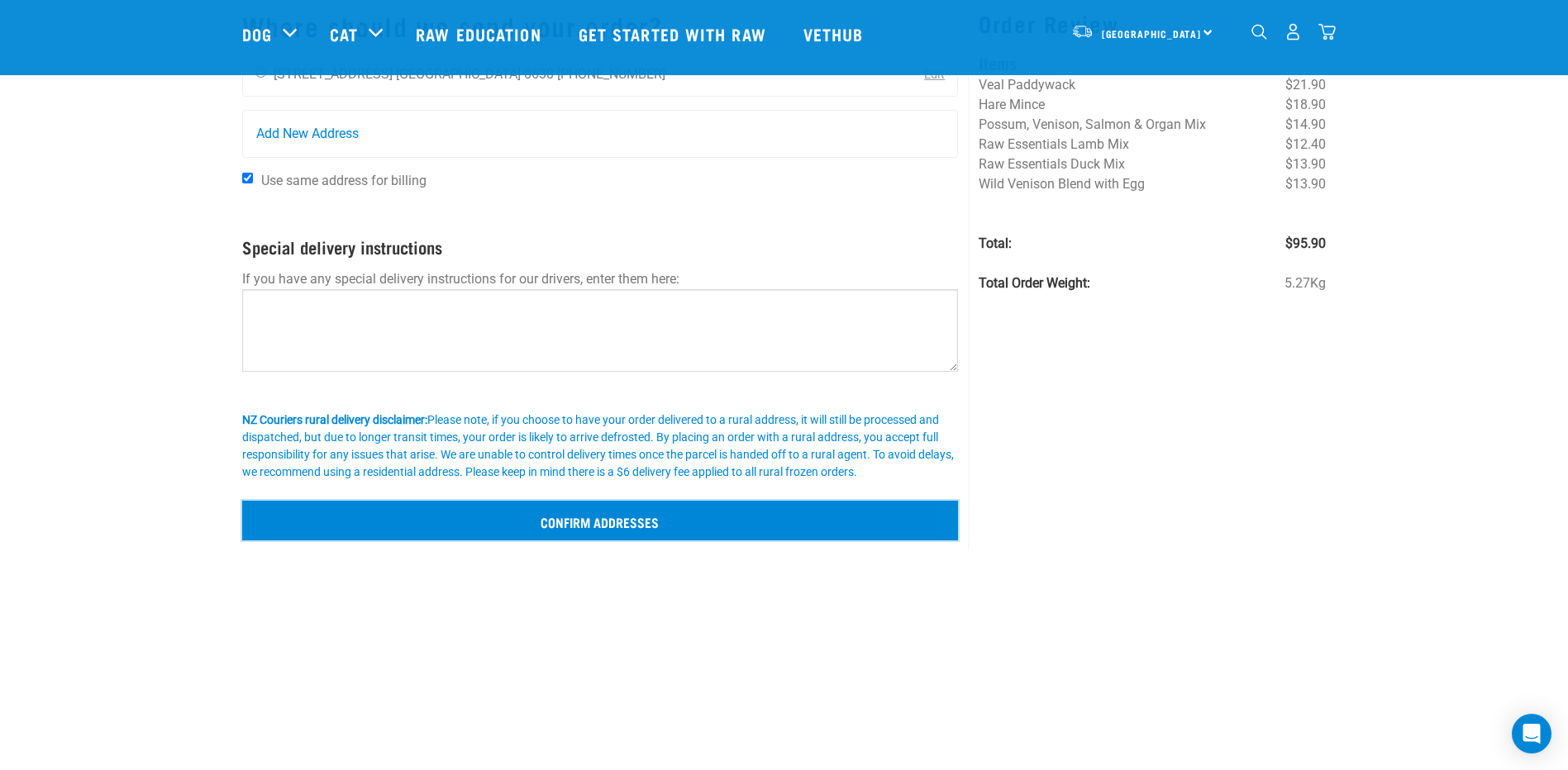
click at [628, 518] on input "Confirm addresses" at bounding box center [600, 520] width 716 height 40
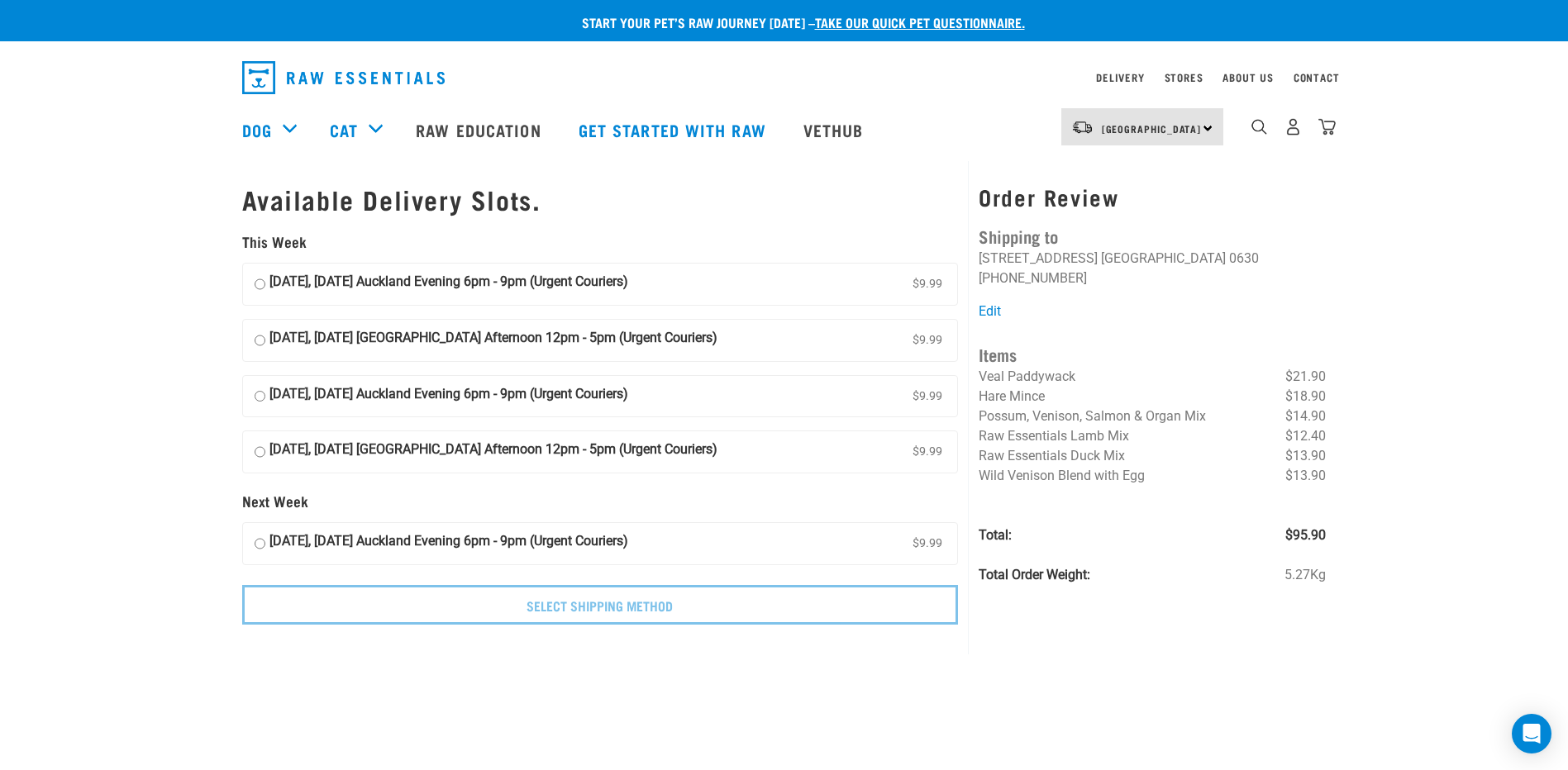
click at [257, 285] on input "[DATE], [DATE] Auckland Evening 6pm - 9pm (Urgent Couriers) $9.99" at bounding box center [260, 284] width 11 height 25
radio input "true"
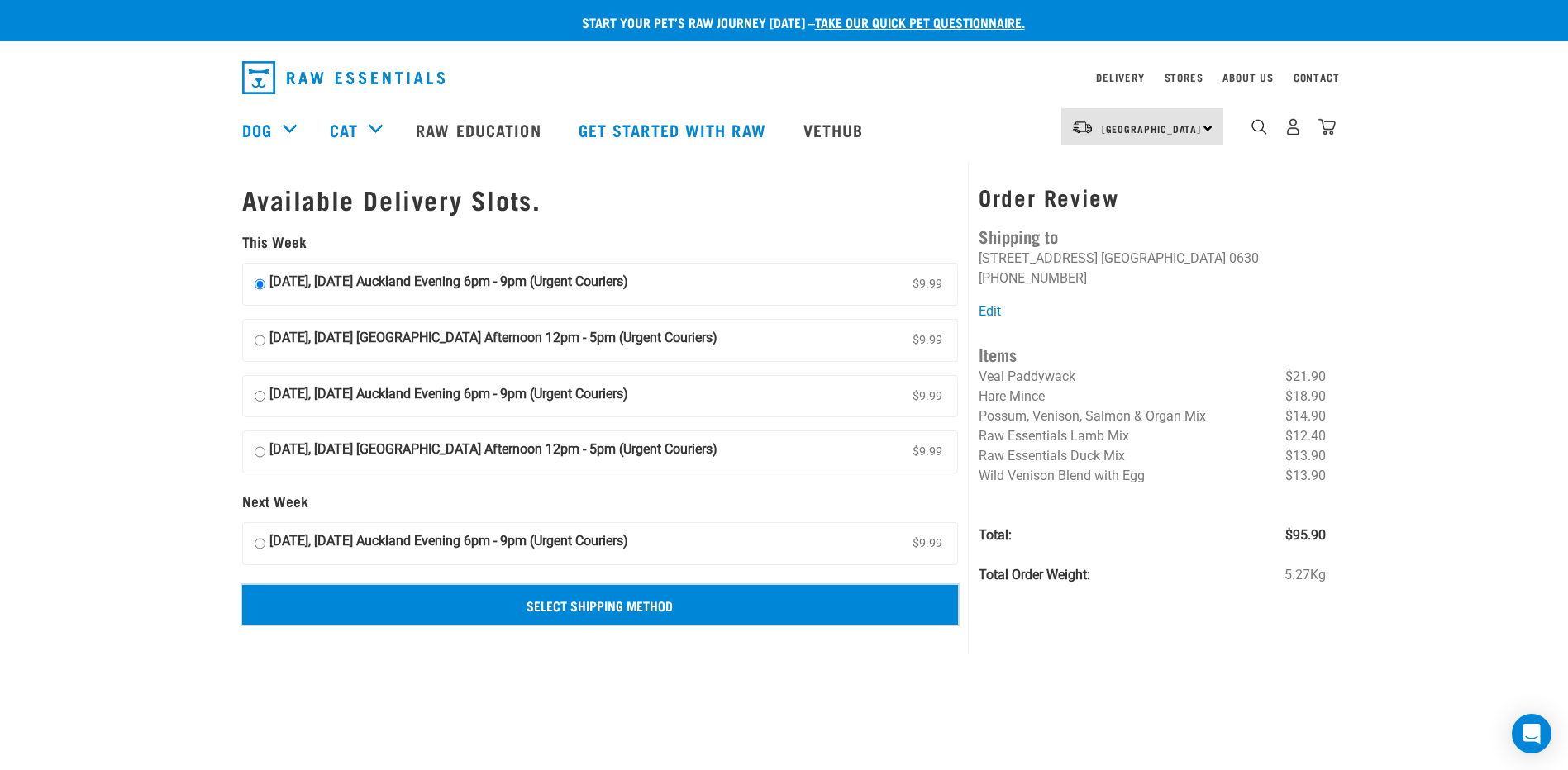
click at [686, 600] on input "Select Shipping Method" at bounding box center [600, 605] width 716 height 40
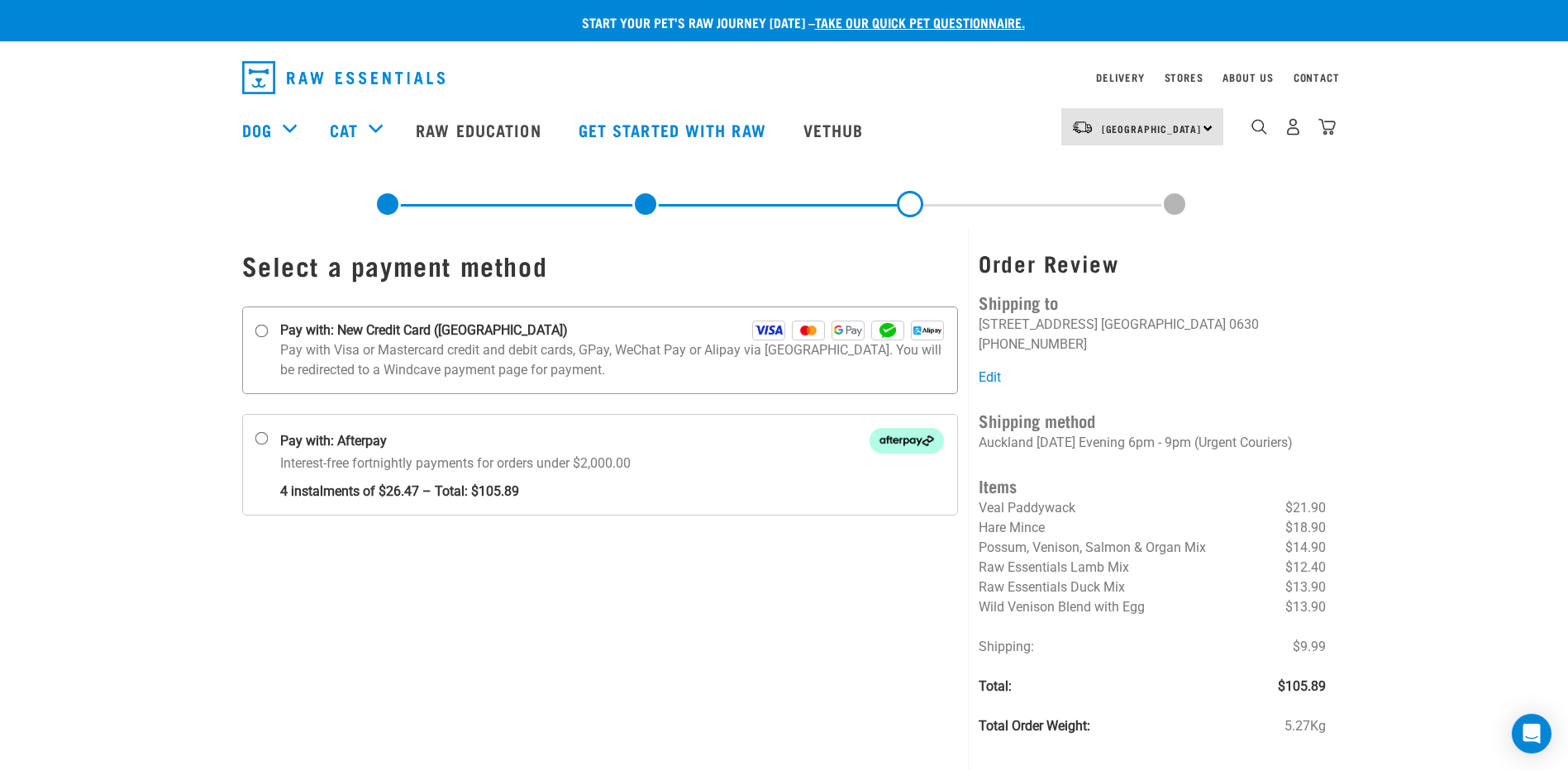
click at [269, 330] on label "Pay with: New Credit Card ([GEOGRAPHIC_DATA])" at bounding box center [600, 351] width 716 height 88
click at [268, 330] on input "Pay with: New Credit Card ([GEOGRAPHIC_DATA])" at bounding box center [261, 331] width 13 height 13
radio input "true"
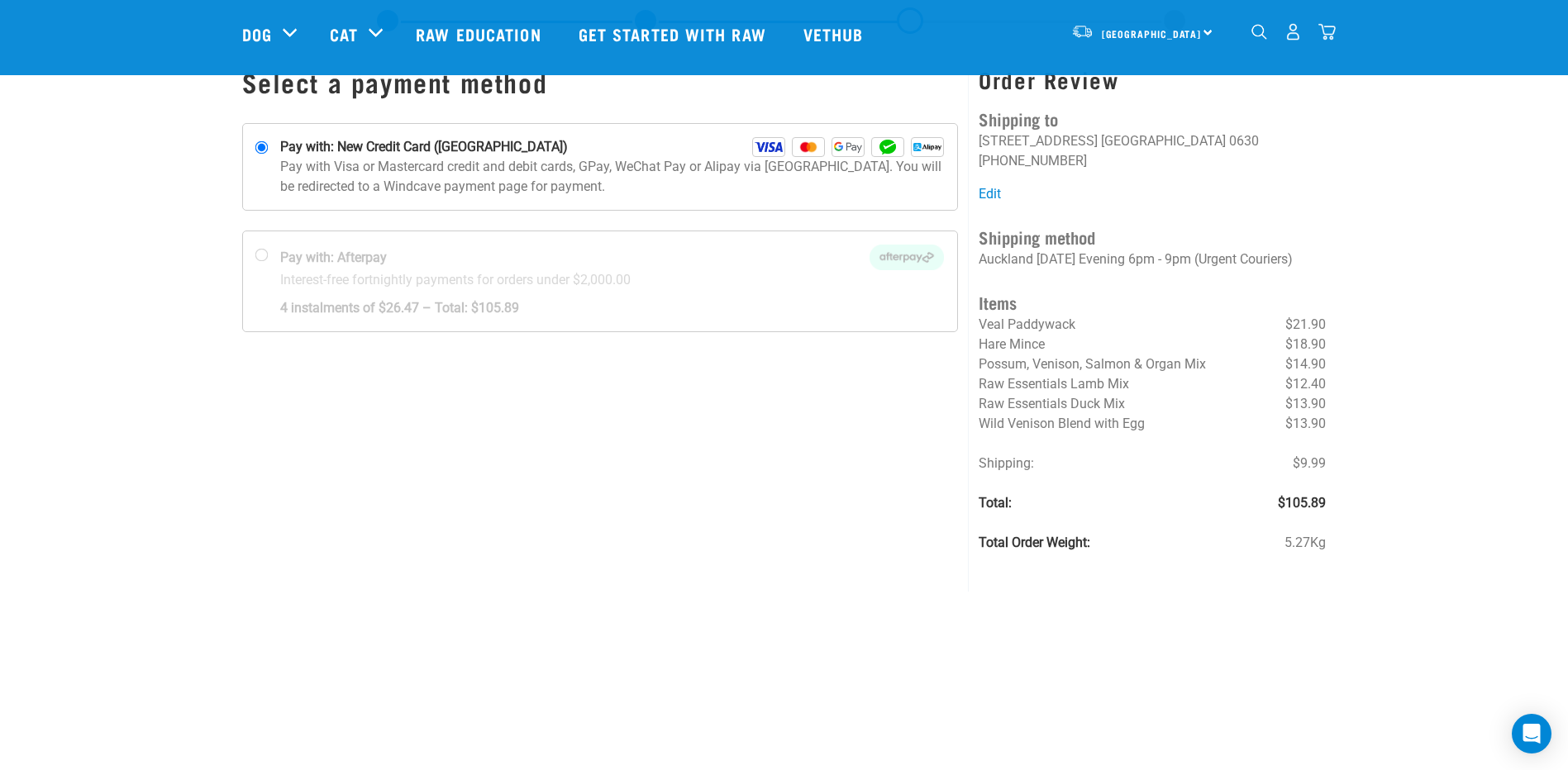
scroll to position [59, 0]
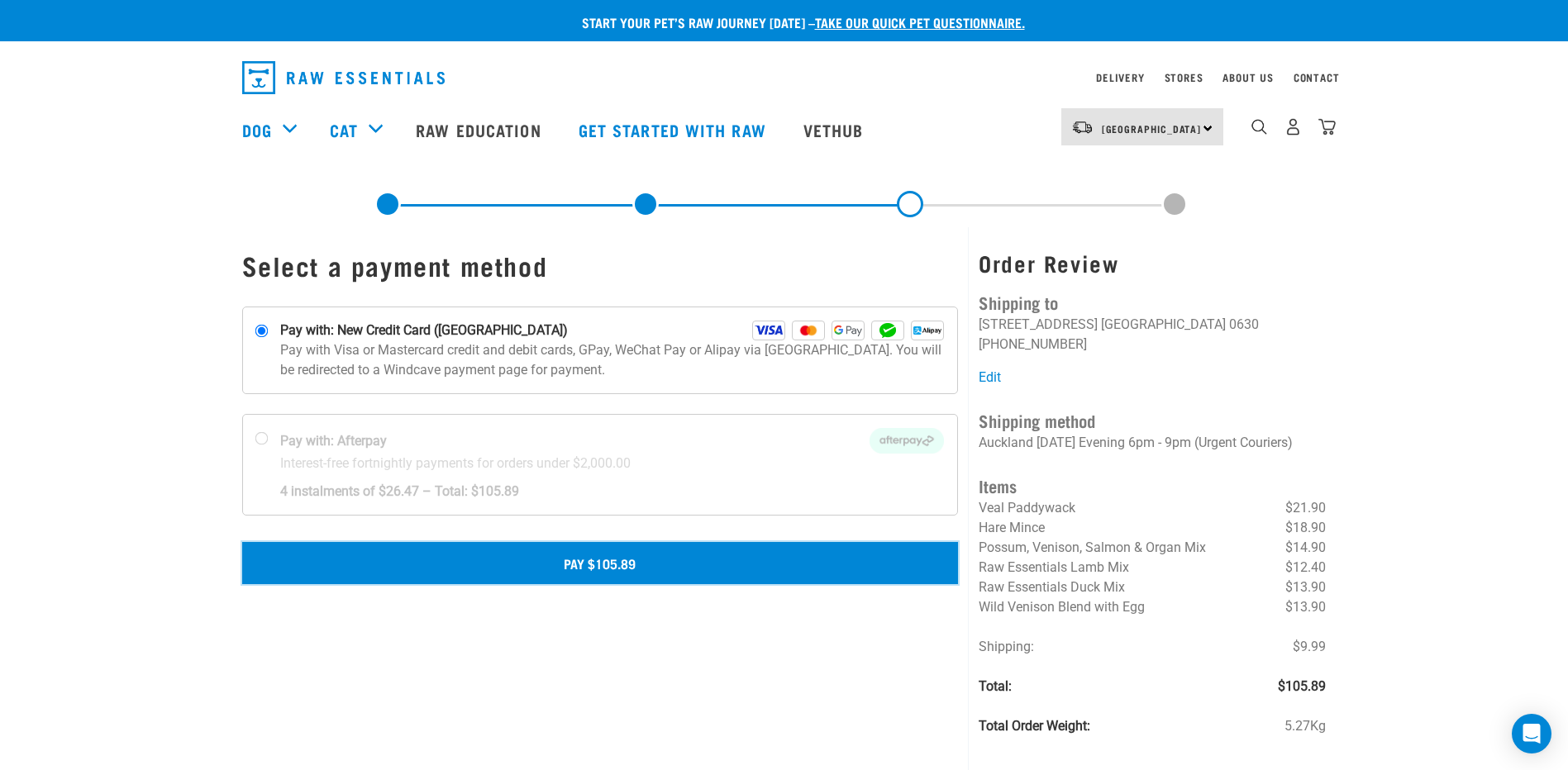
click at [595, 549] on button "Pay $105.89" at bounding box center [600, 563] width 716 height 41
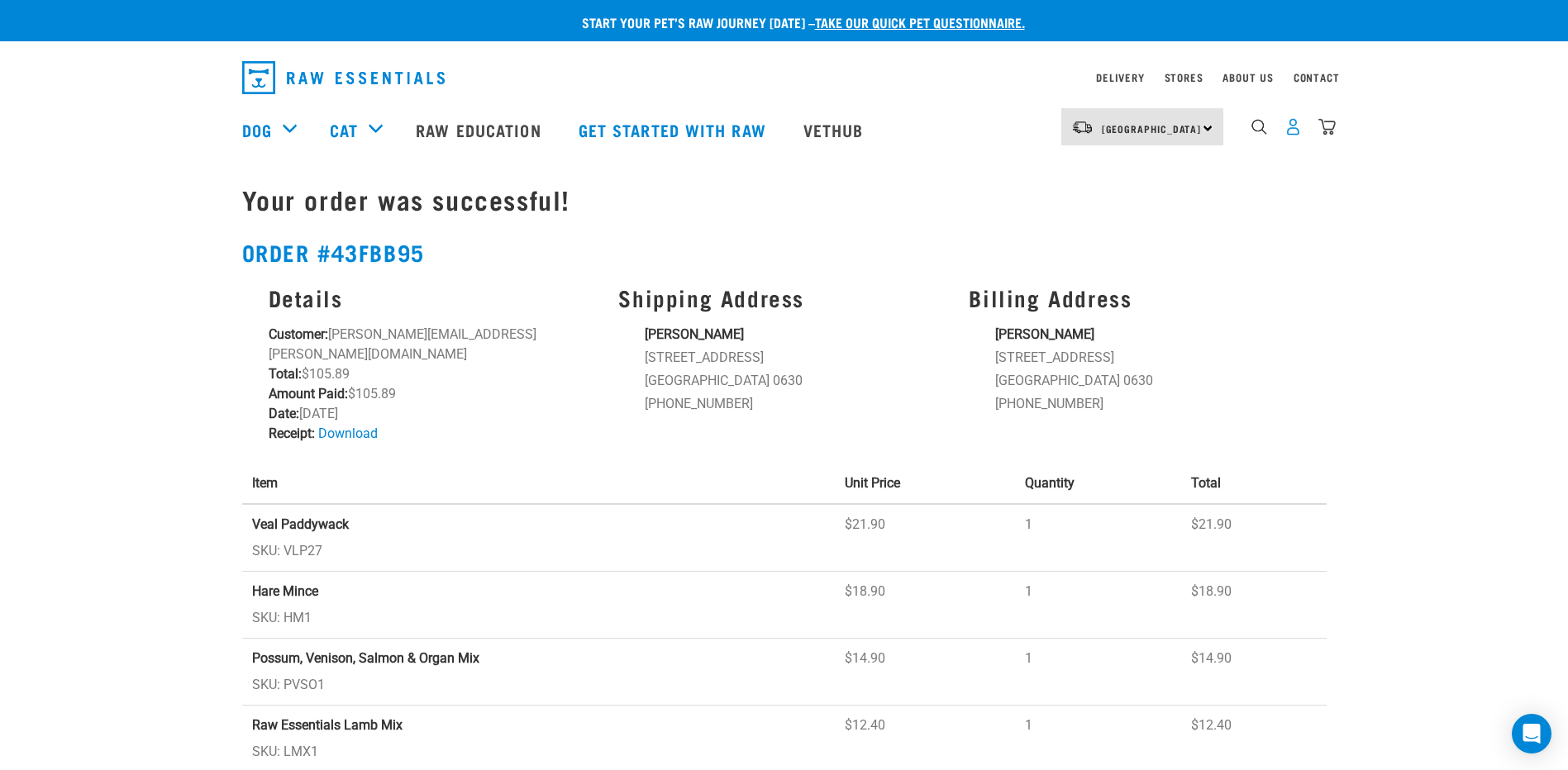
click at [1294, 133] on img "dropdown navigation" at bounding box center [1293, 127] width 18 height 18
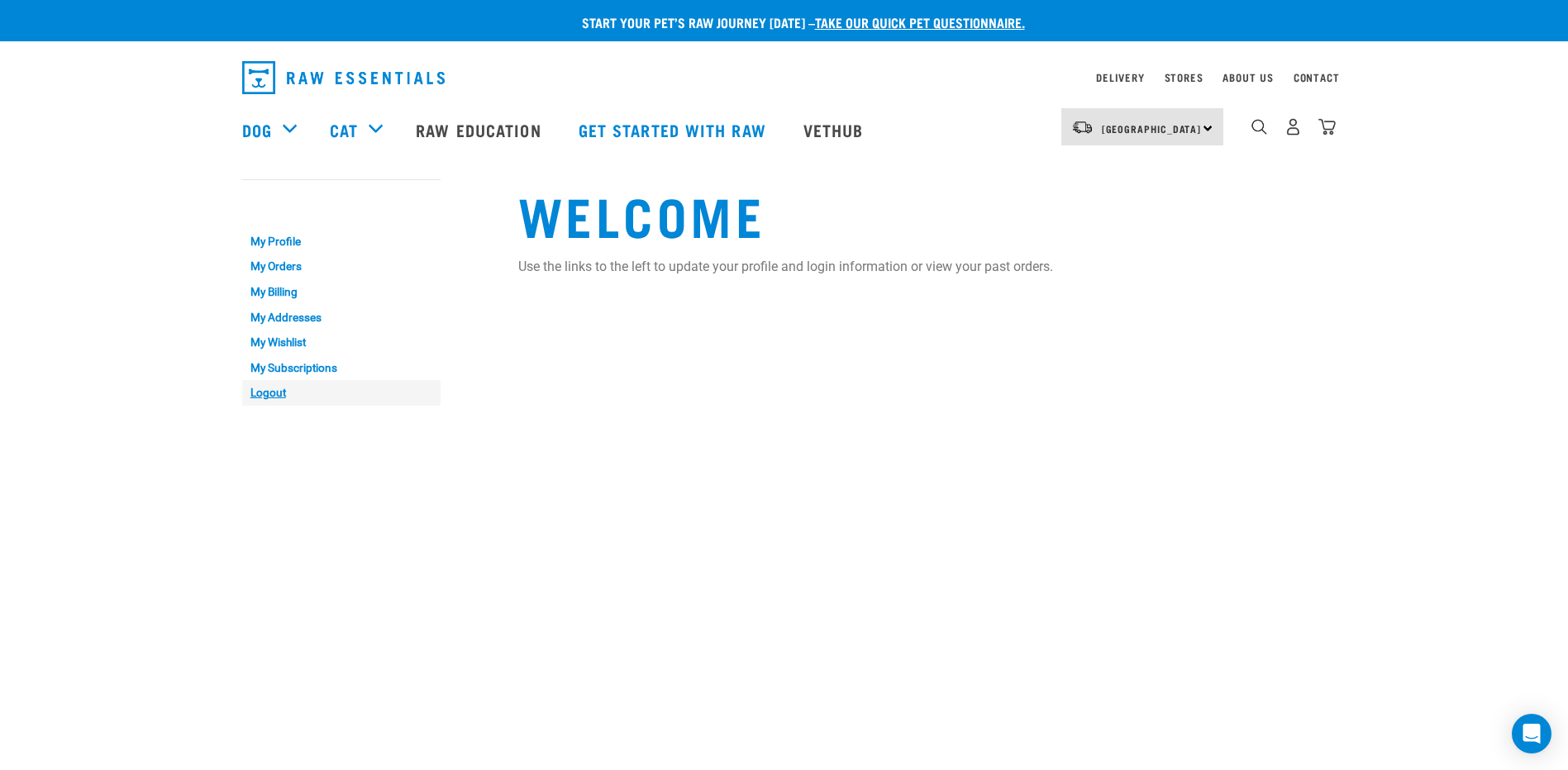
click at [275, 392] on link "Logout" at bounding box center [342, 393] width 199 height 25
